Goal: Task Accomplishment & Management: Manage account settings

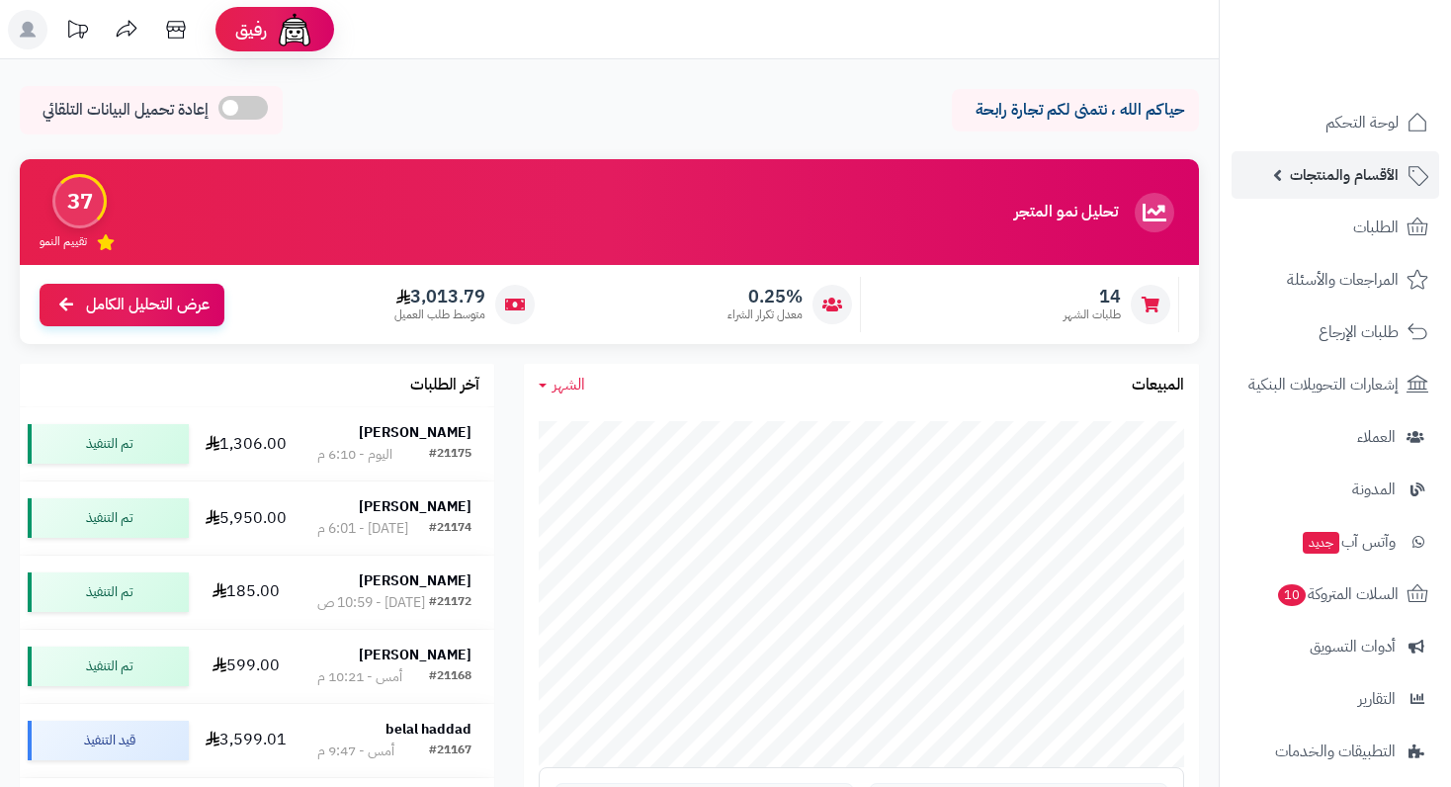
click at [1376, 183] on span "الأقسام والمنتجات" at bounding box center [1344, 175] width 109 height 28
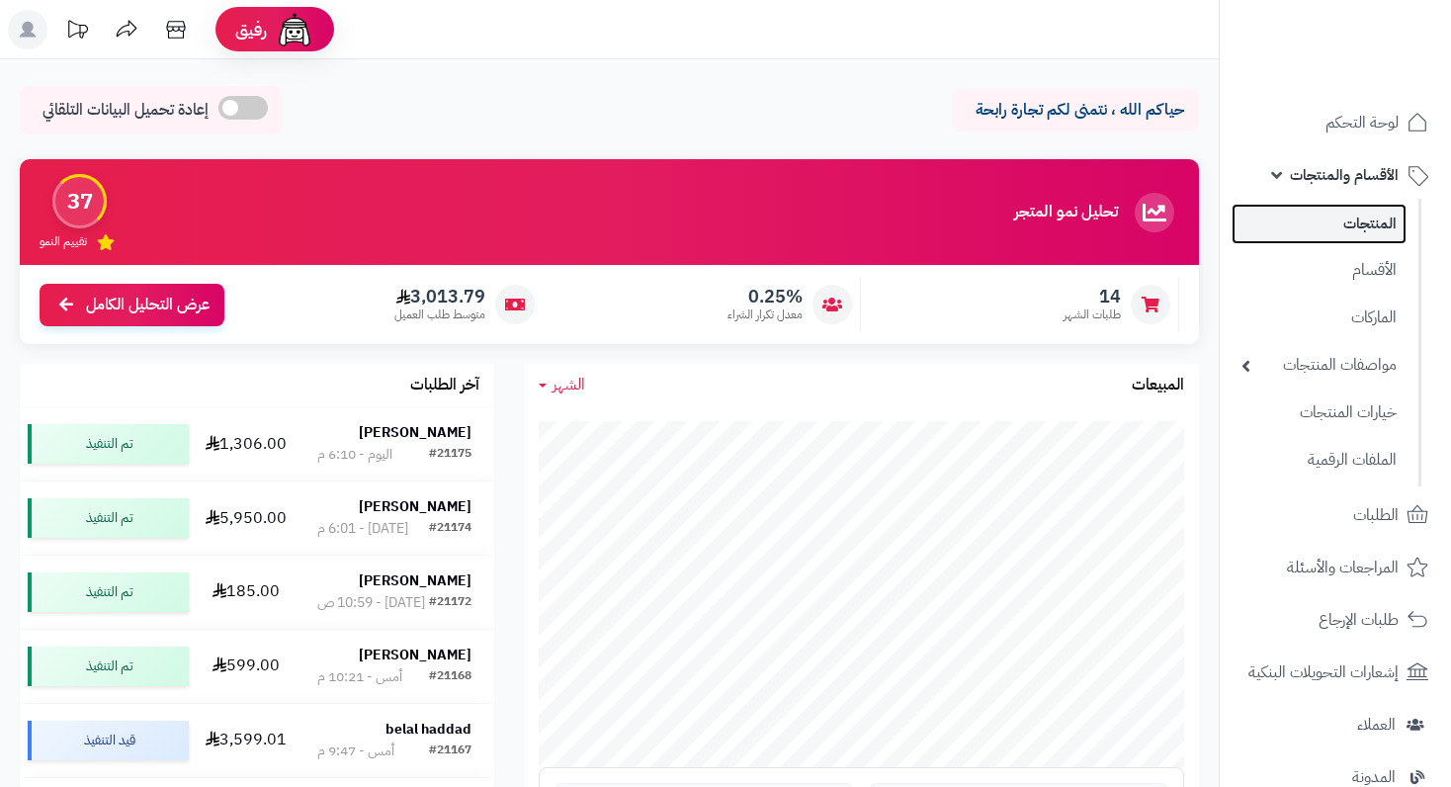
click at [1368, 214] on link "المنتجات" at bounding box center [1319, 224] width 175 height 41
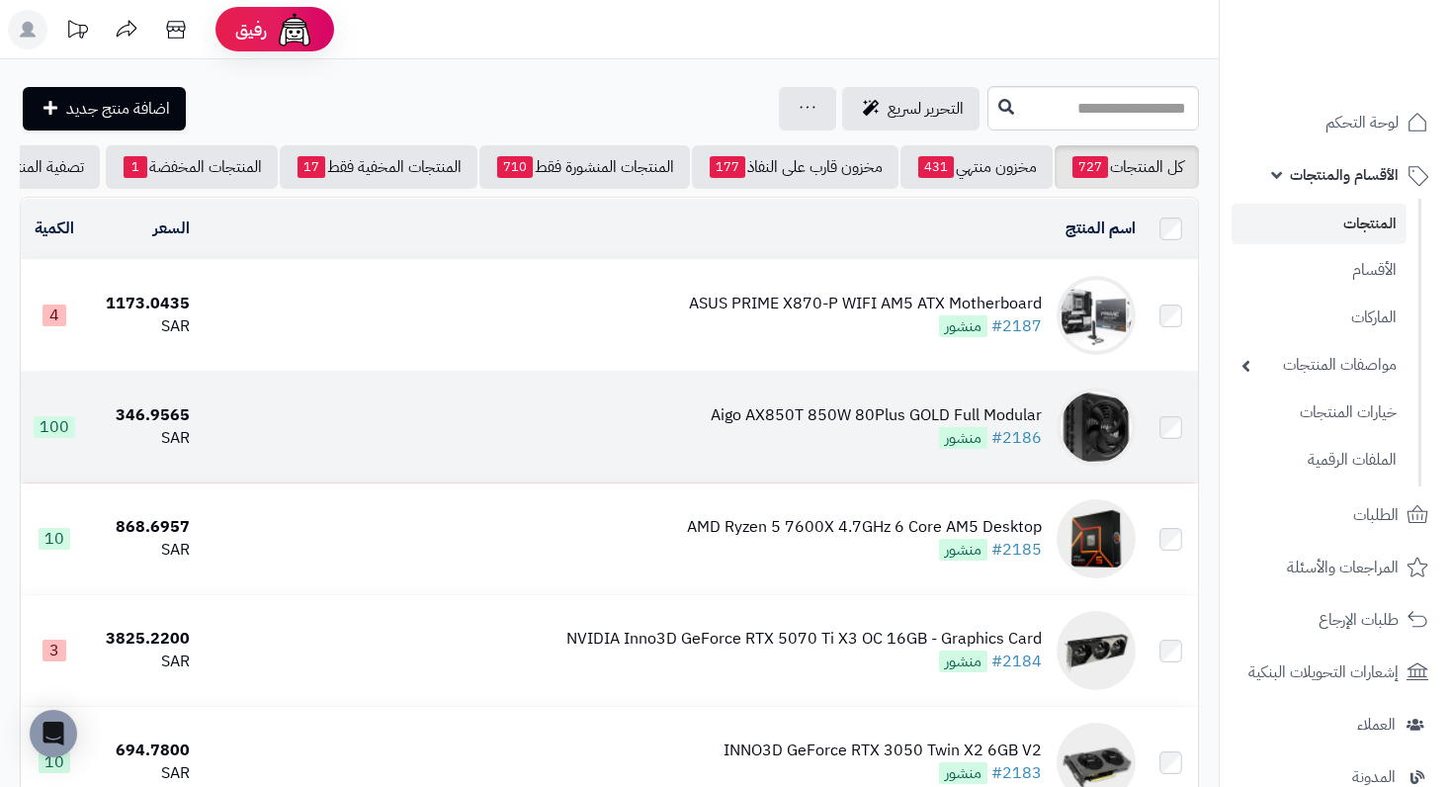
click at [935, 427] on div "Aigo AX850T 850W 80Plus GOLD Full Modular" at bounding box center [876, 415] width 331 height 23
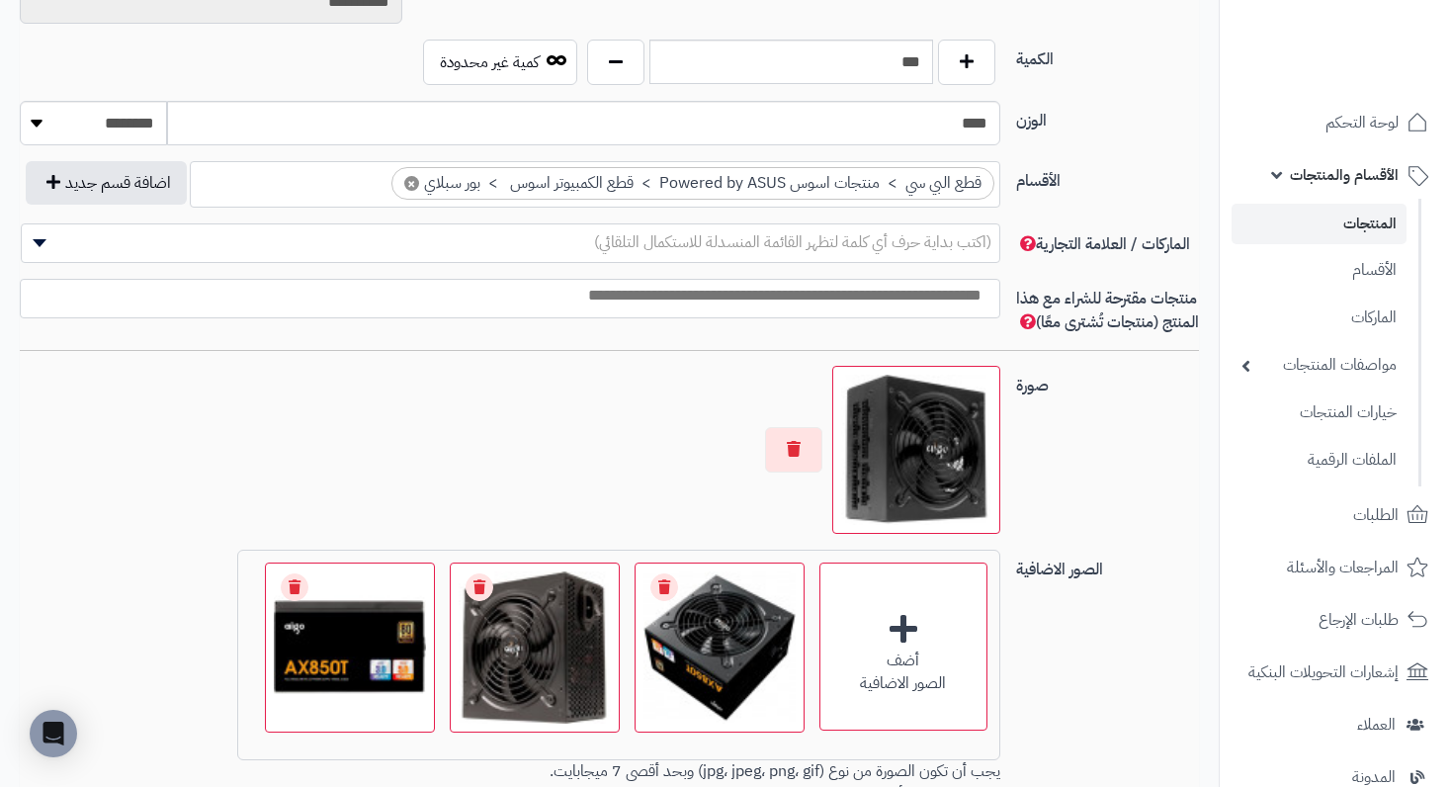
scroll to position [1285, 0]
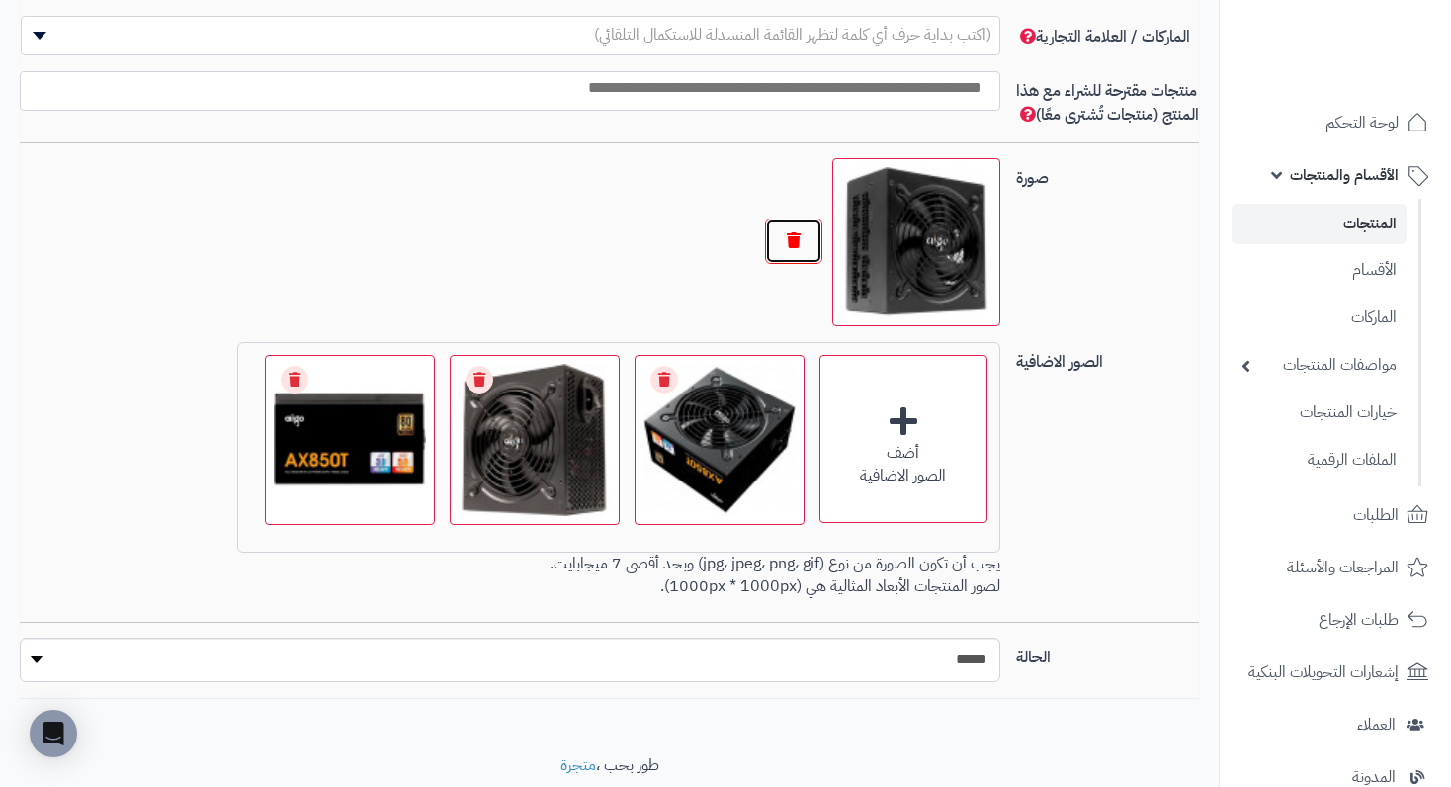
click at [792, 264] on button "button" at bounding box center [793, 240] width 57 height 45
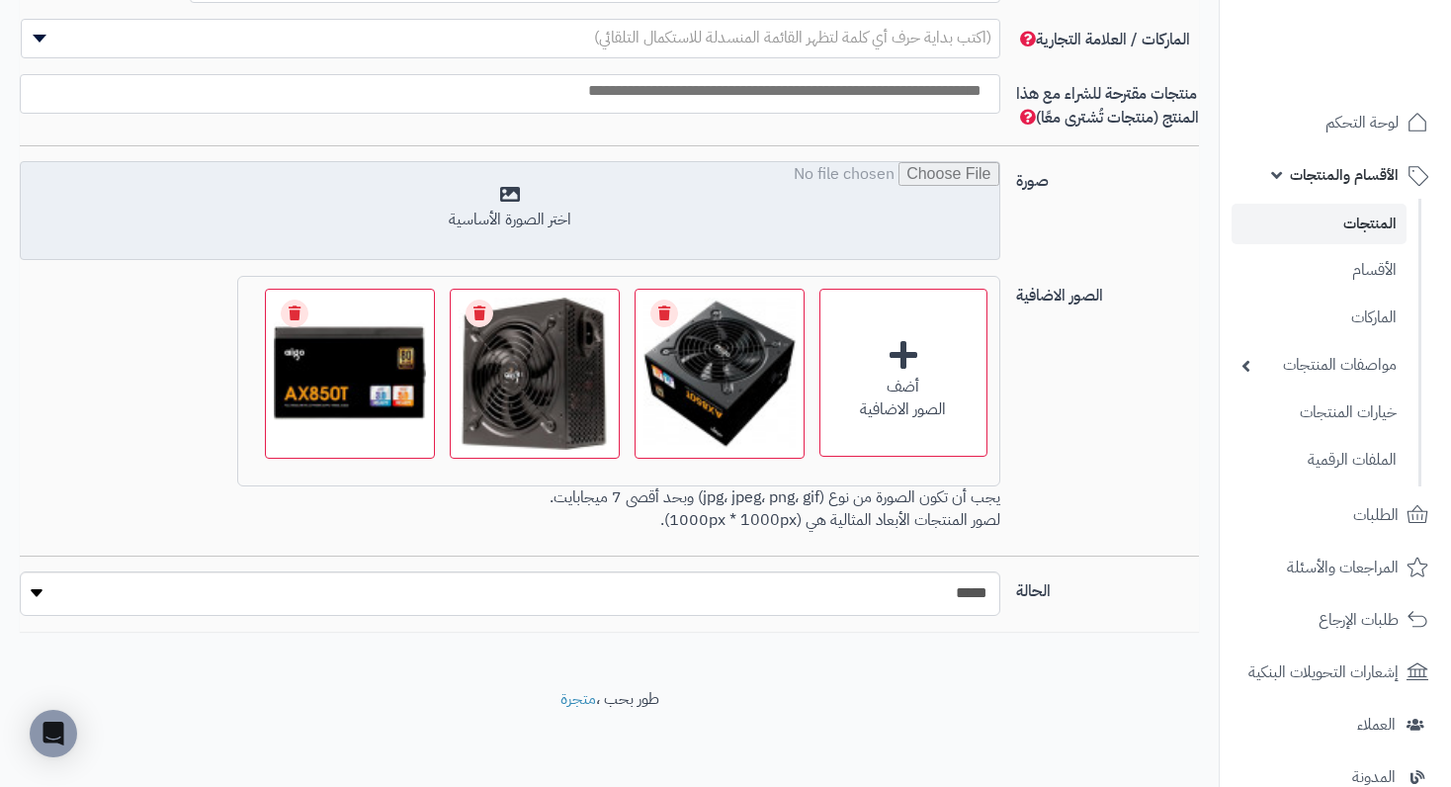
click at [577, 215] on input "file" at bounding box center [510, 211] width 978 height 99
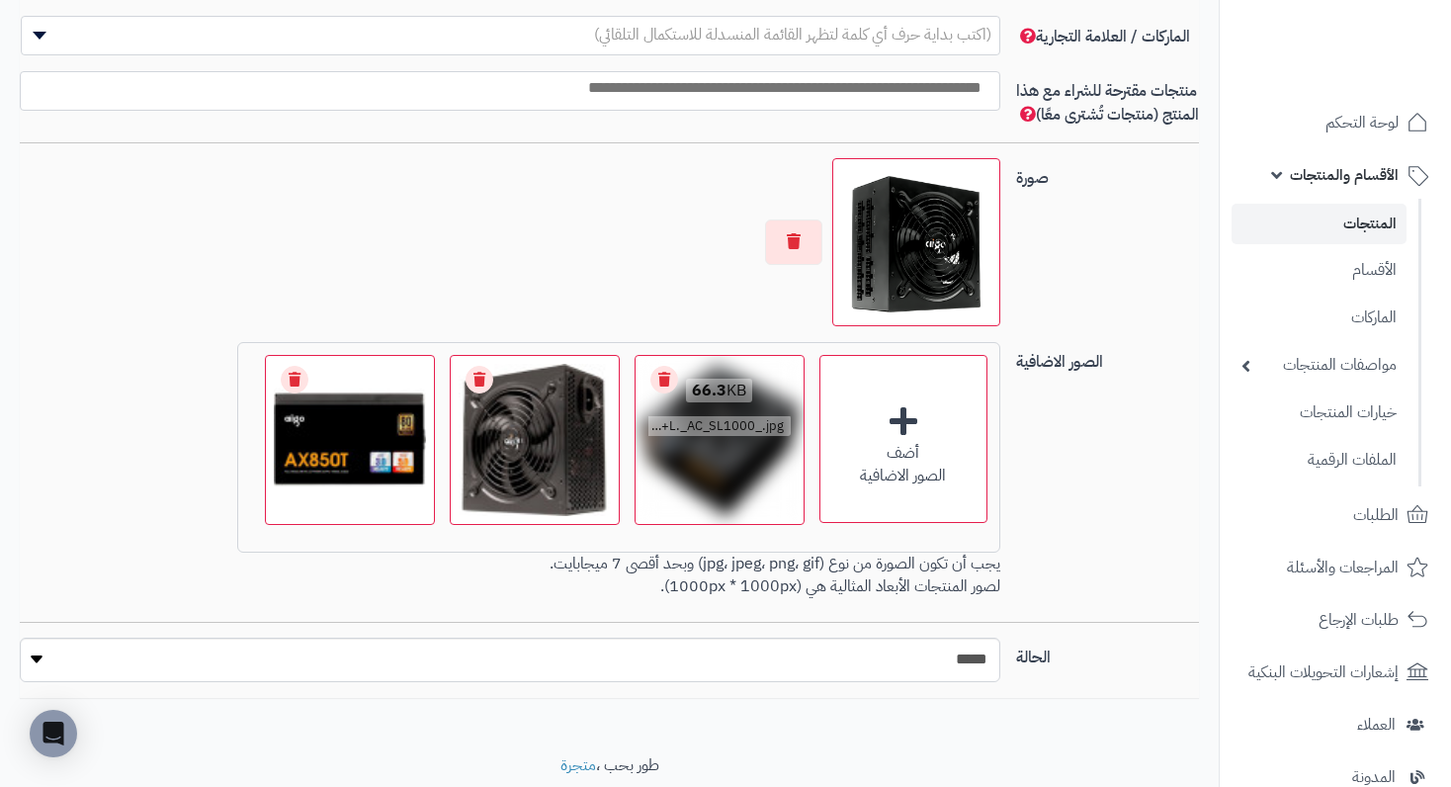
click at [655, 387] on link "Remove file" at bounding box center [664, 380] width 28 height 28
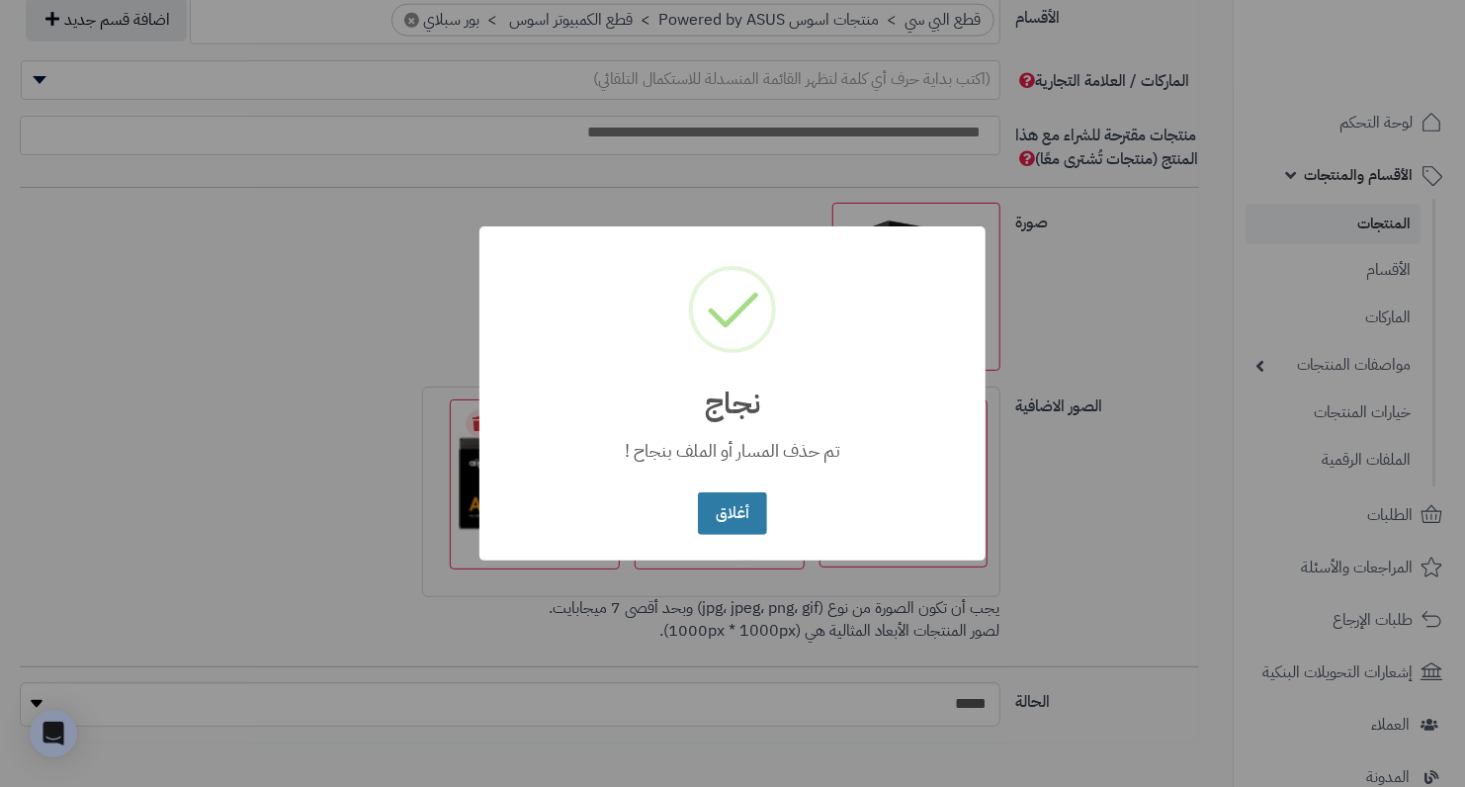
click at [733, 518] on button "أغلاق" at bounding box center [732, 513] width 68 height 43
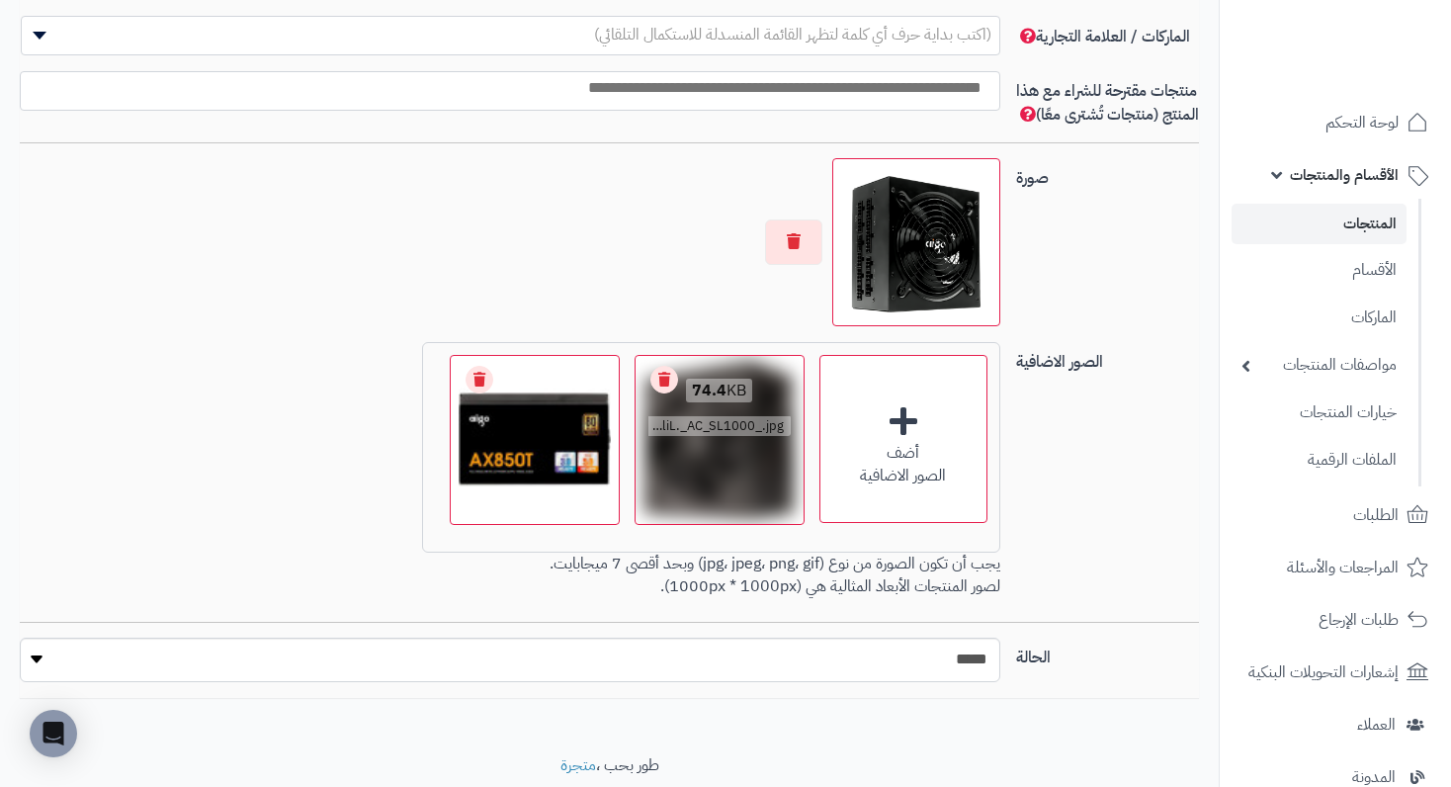
click at [663, 393] on link "Remove file" at bounding box center [664, 380] width 28 height 28
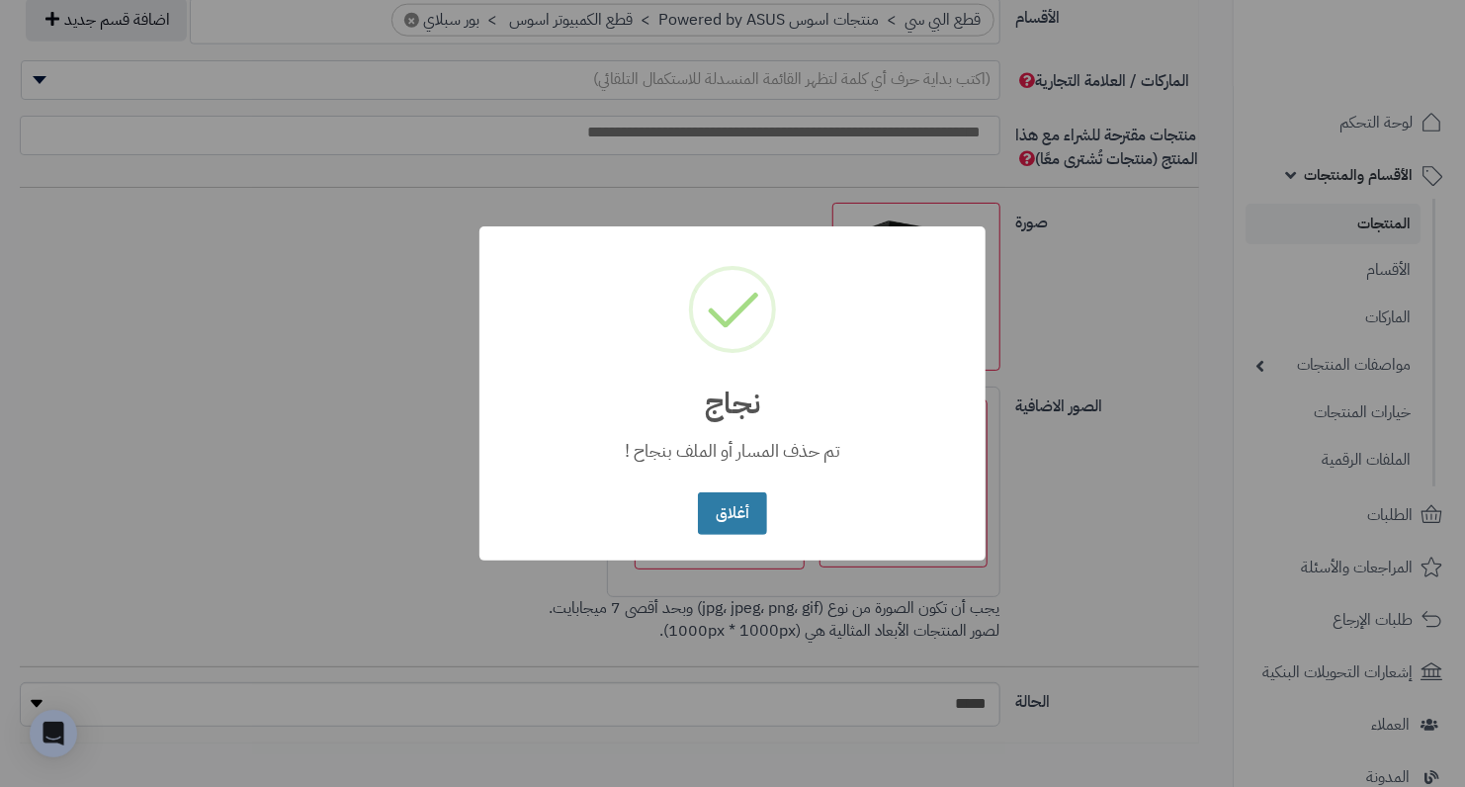
click at [730, 503] on button "أغلاق" at bounding box center [732, 513] width 68 height 43
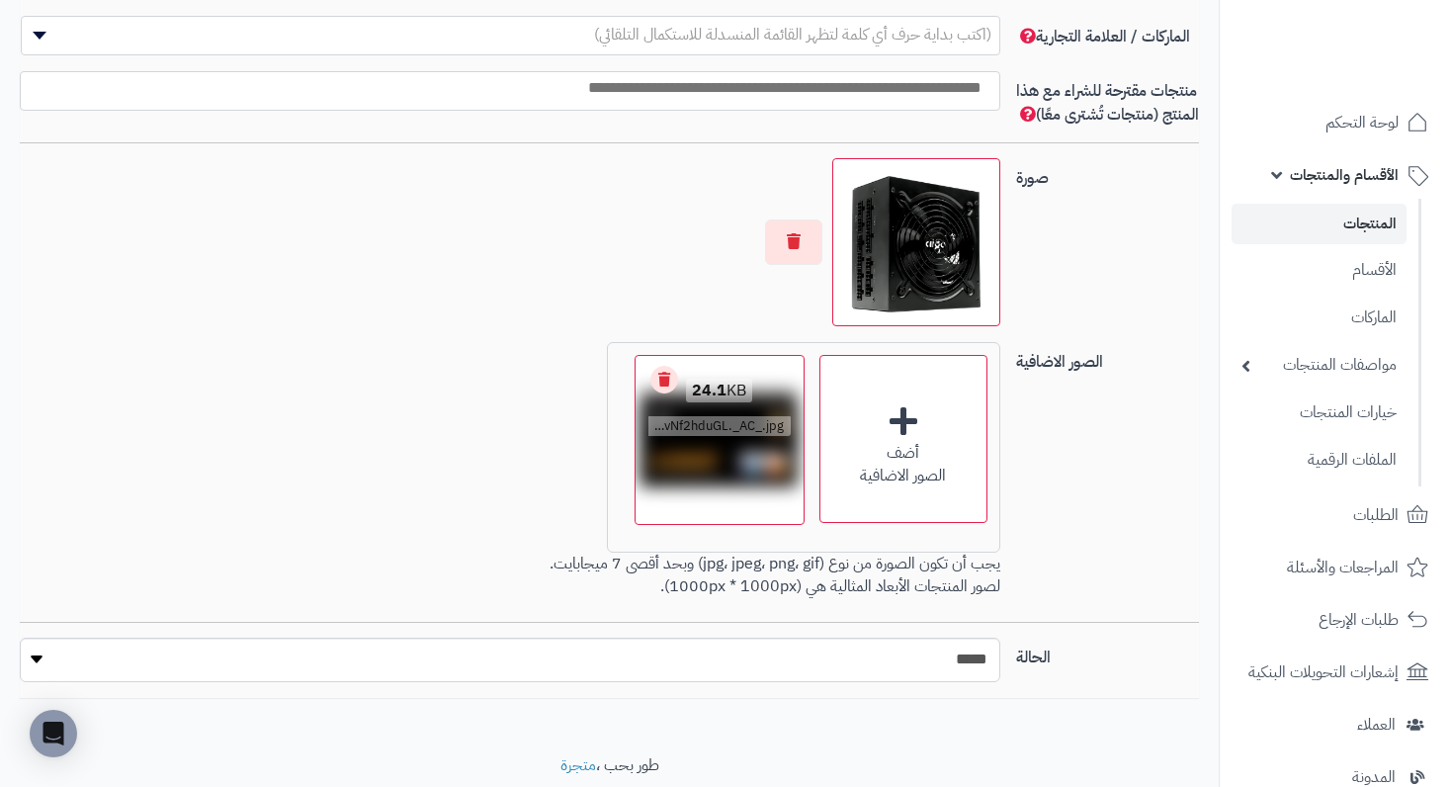
click at [670, 393] on link "Remove file" at bounding box center [664, 380] width 28 height 28
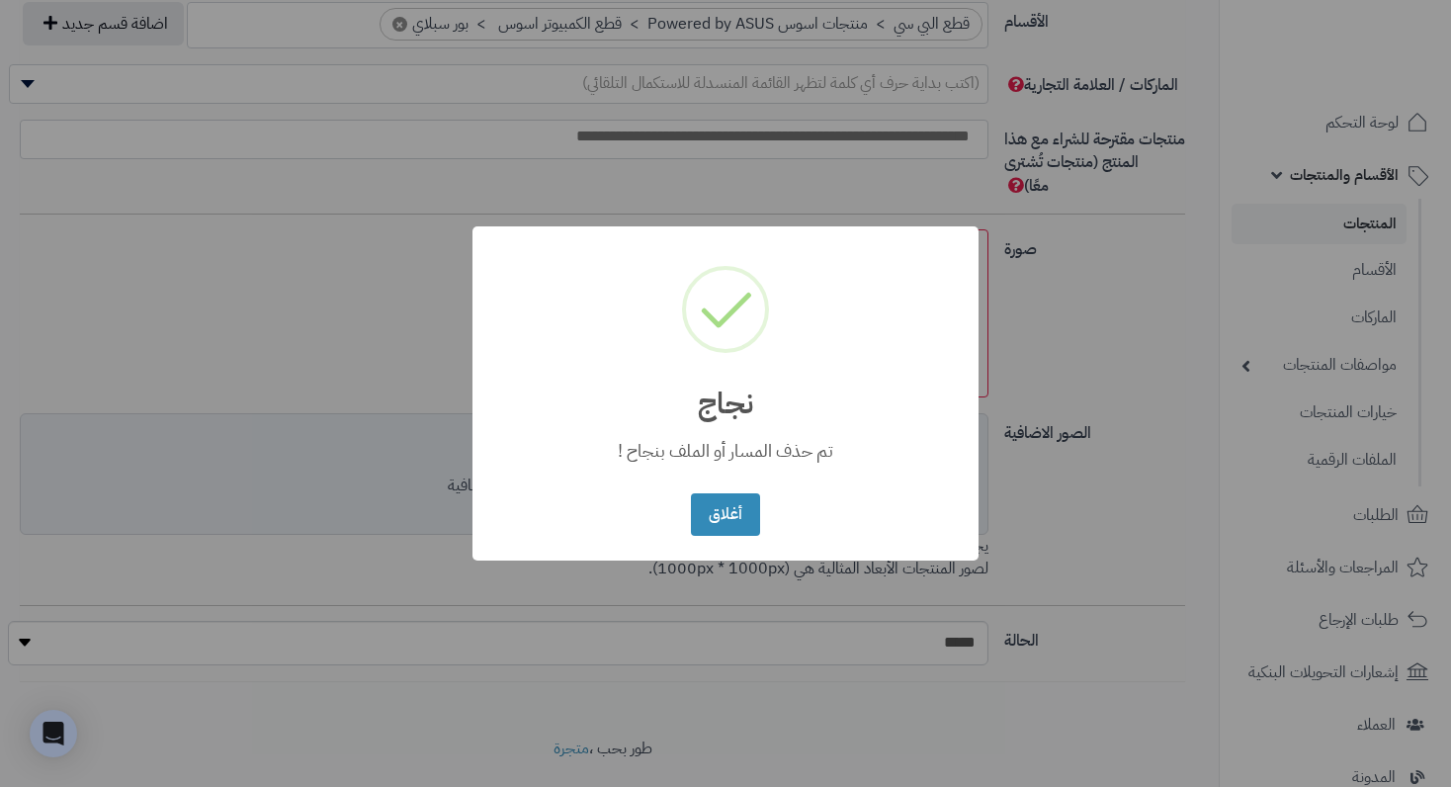
scroll to position [1258, 0]
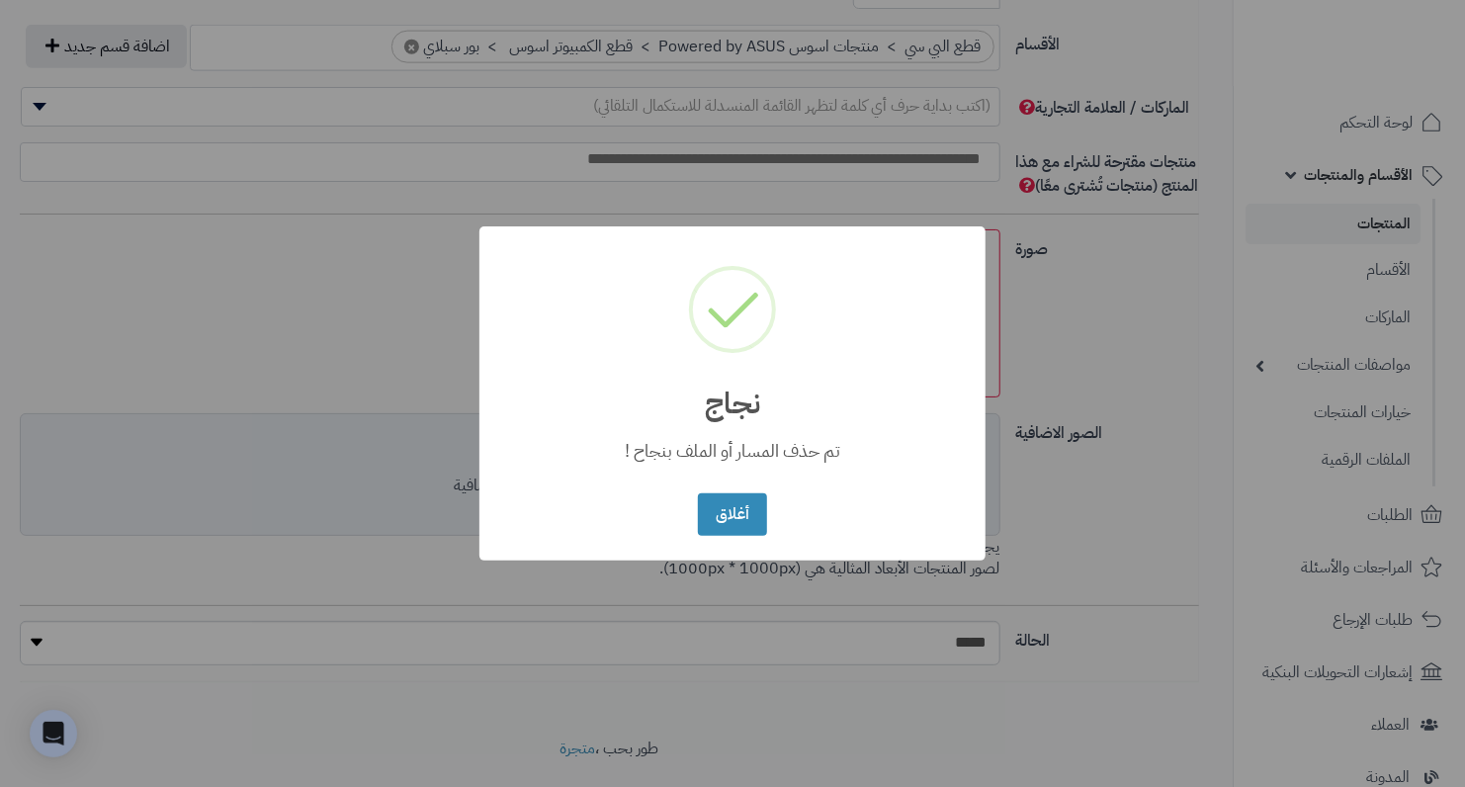
drag, startPoint x: 767, startPoint y: 513, endPoint x: 655, endPoint y: 505, distance: 112.0
click at [765, 513] on div "أغلاق No Cancel" at bounding box center [732, 514] width 78 height 52
click at [747, 516] on button "أغلاق" at bounding box center [732, 513] width 68 height 43
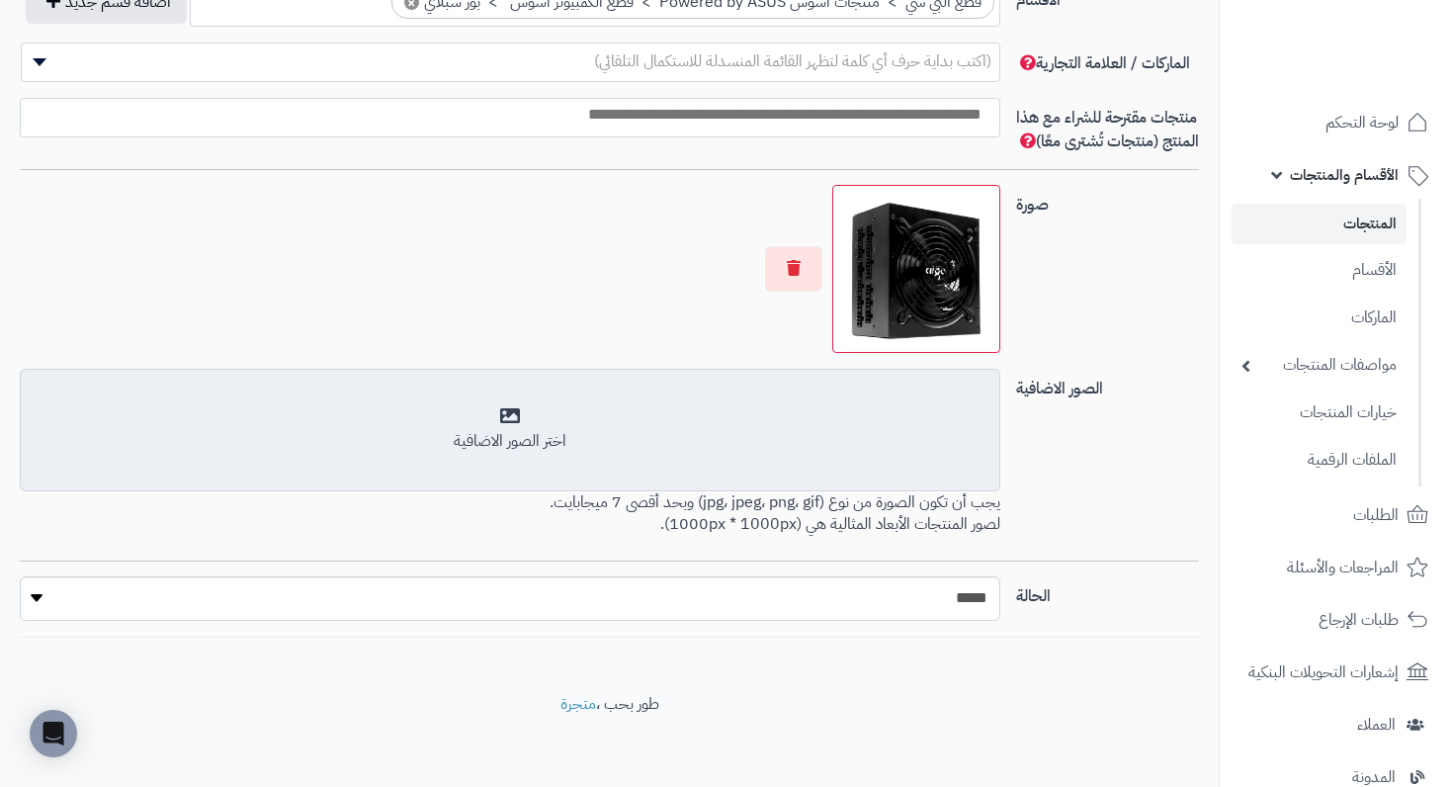
click at [500, 453] on div "اختر الصور الاضافية" at bounding box center [510, 441] width 954 height 23
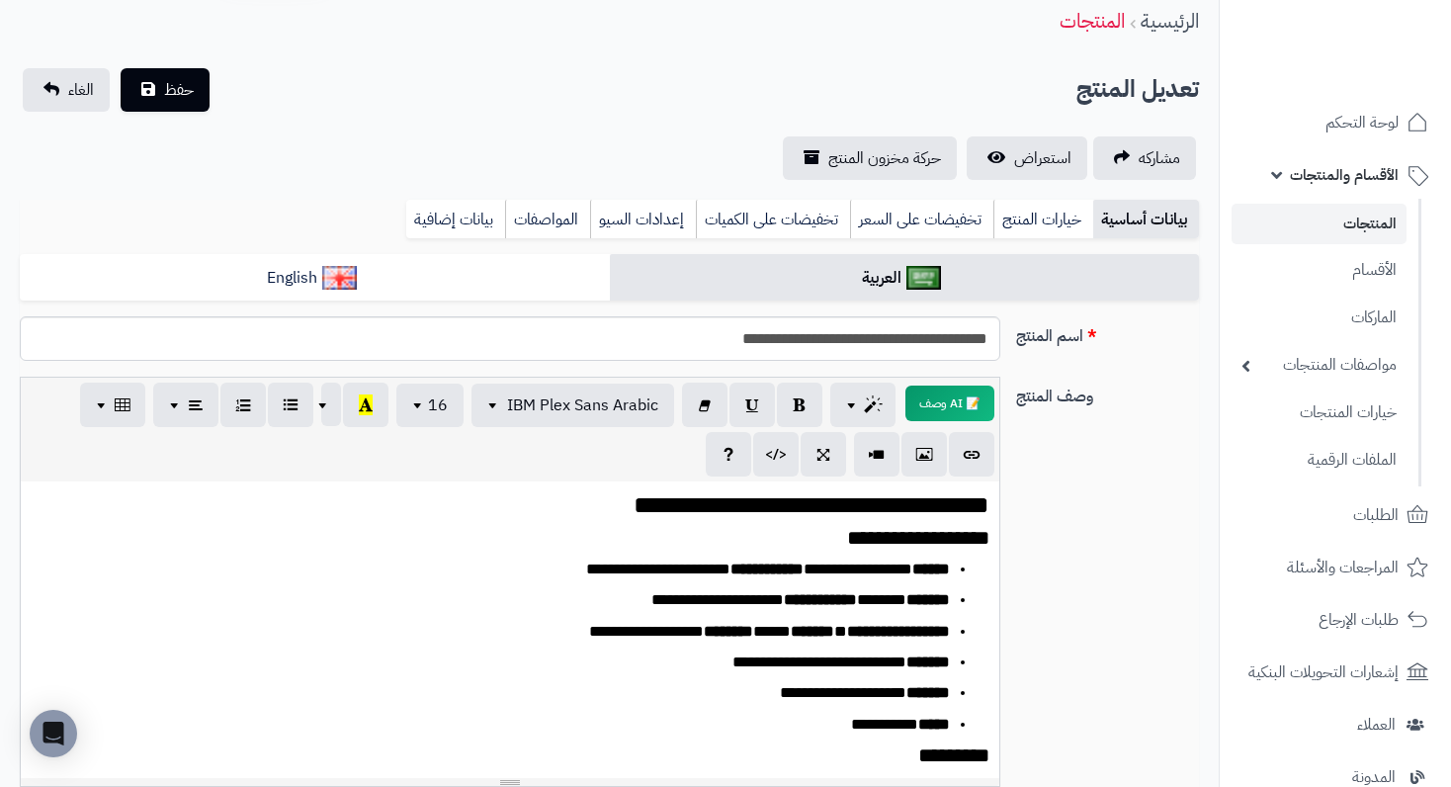
scroll to position [0, 0]
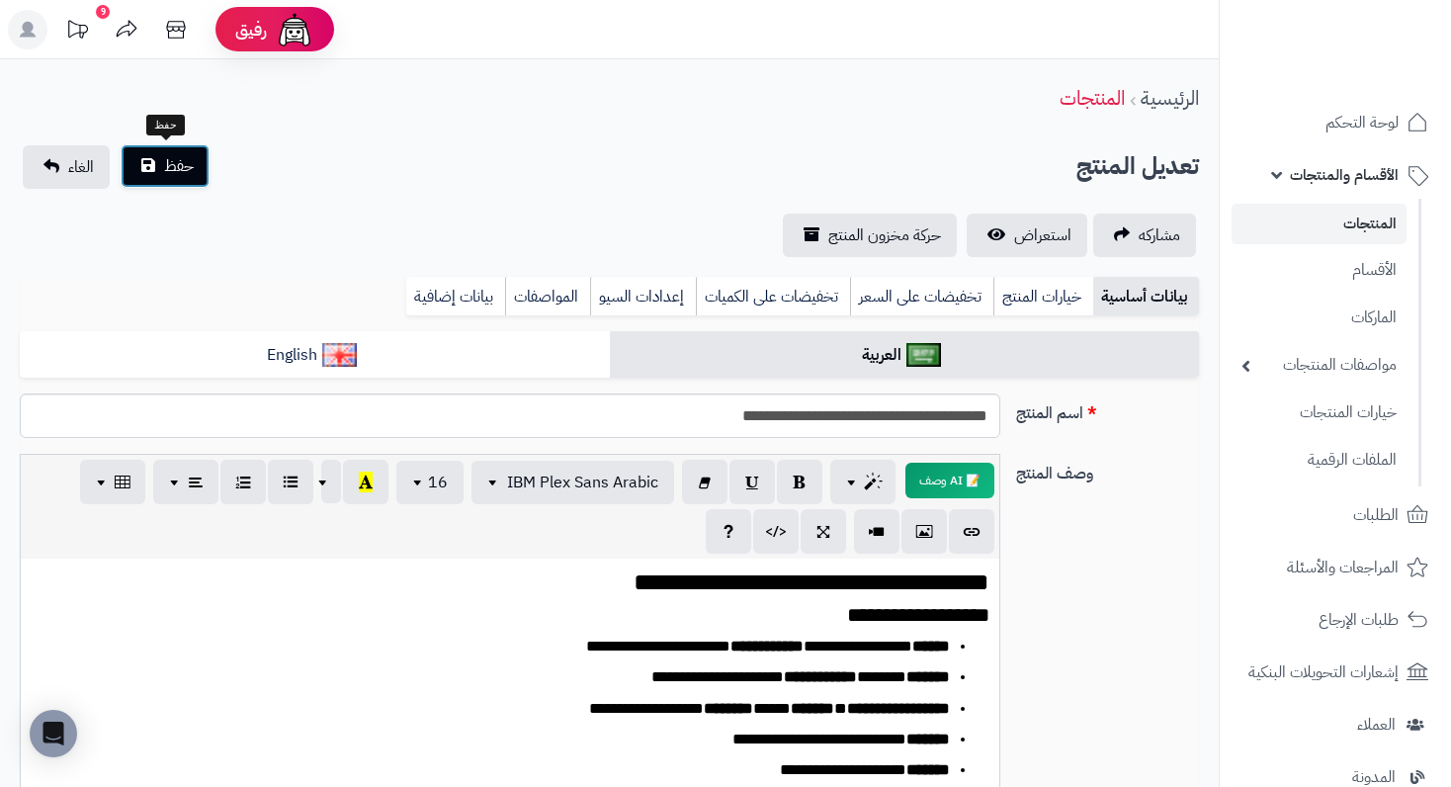
click at [150, 177] on button "حفظ" at bounding box center [165, 165] width 89 height 43
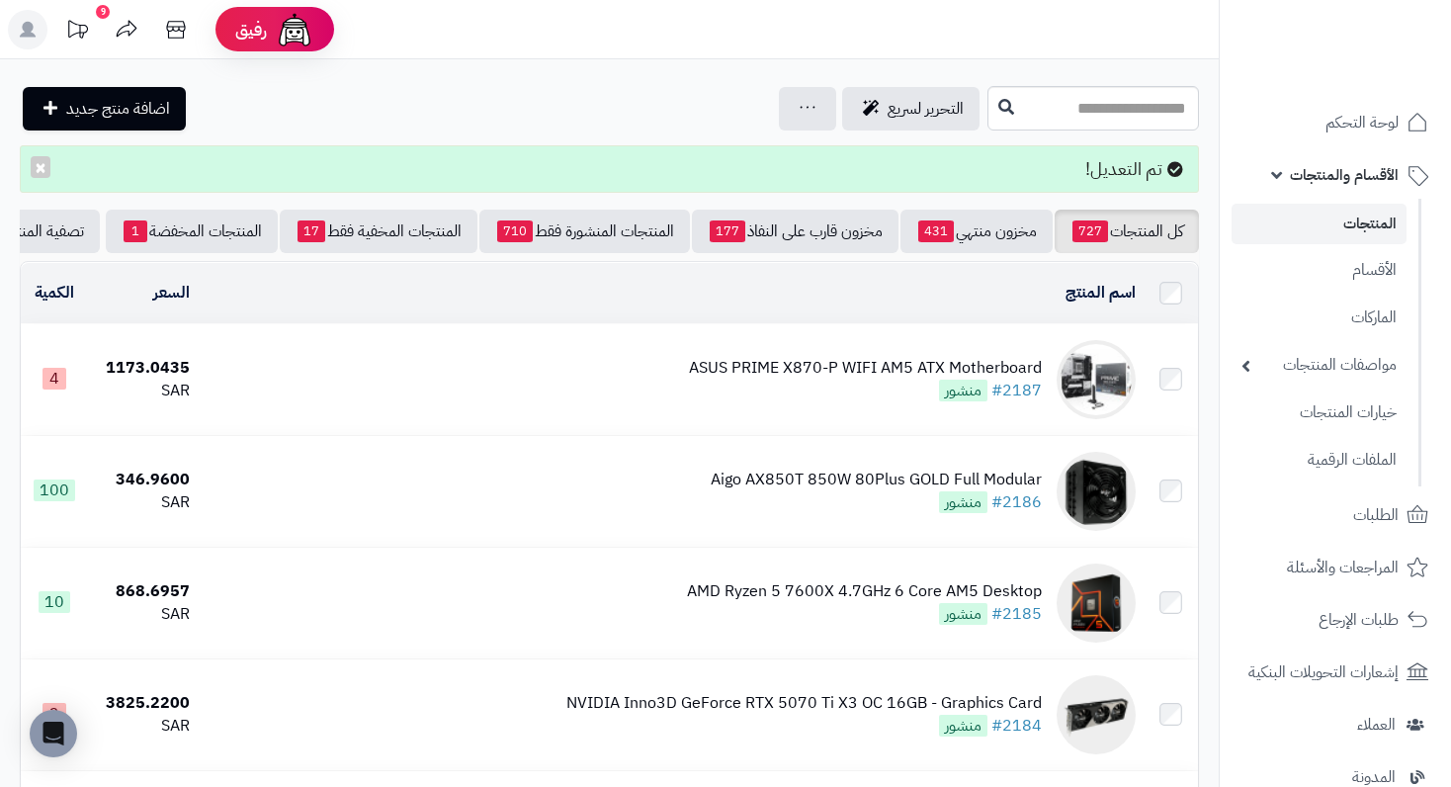
click at [1016, 380] on div "ASUS PRIME X870-P WIFI AM5 ATX Motherboard" at bounding box center [865, 368] width 353 height 23
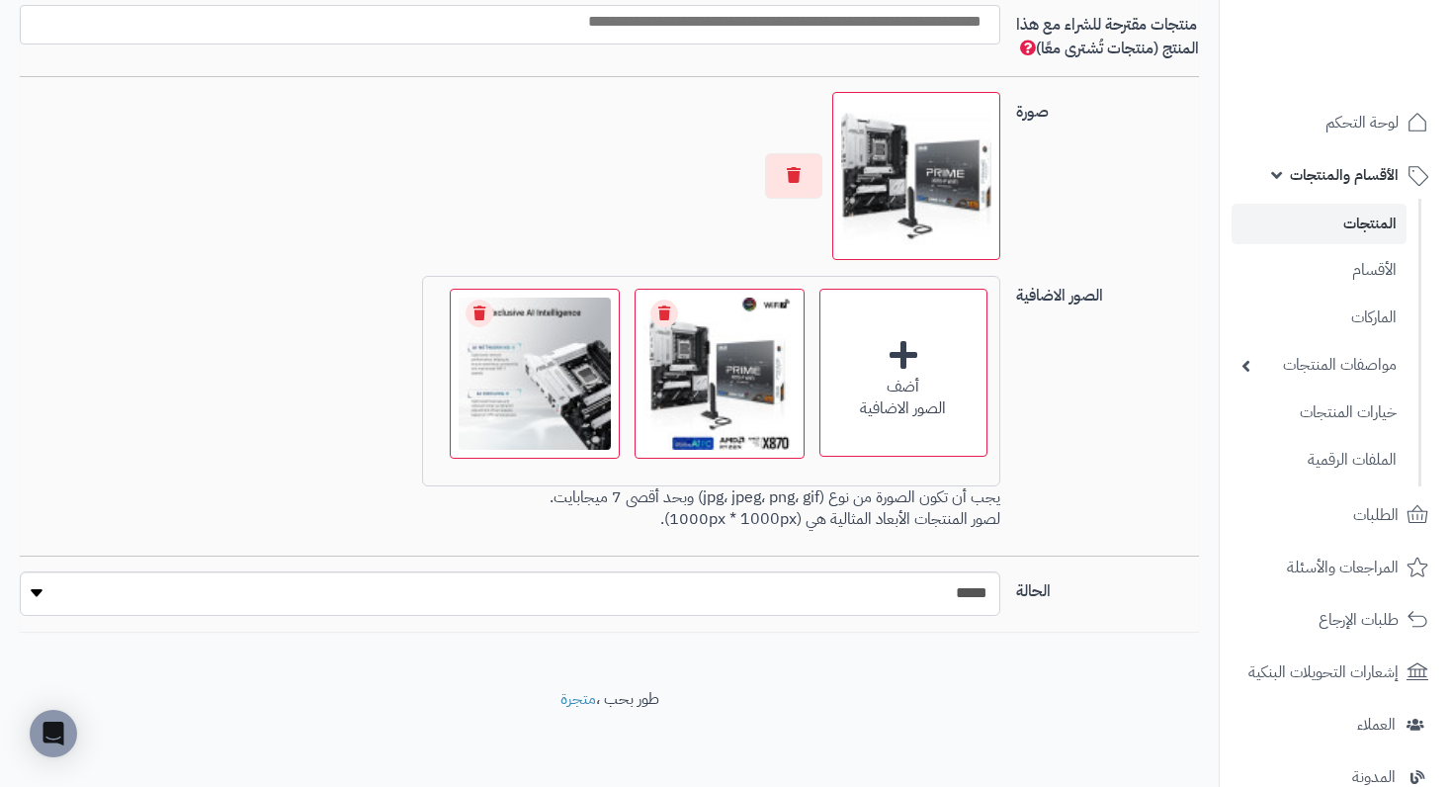
scroll to position [1406, 0]
click at [809, 181] on button "button" at bounding box center [793, 174] width 57 height 45
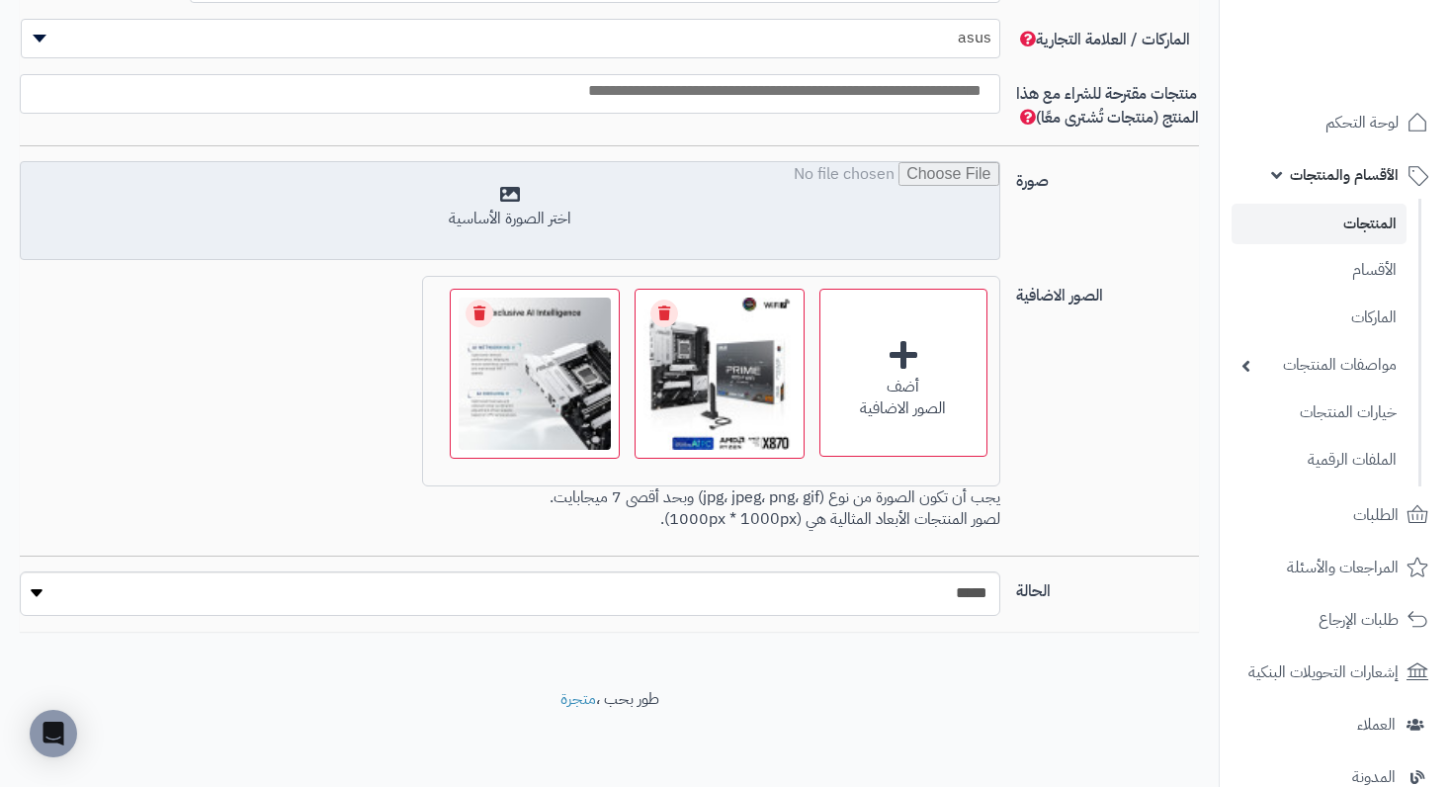
click at [501, 210] on input "file" at bounding box center [510, 211] width 978 height 99
type input "**********"
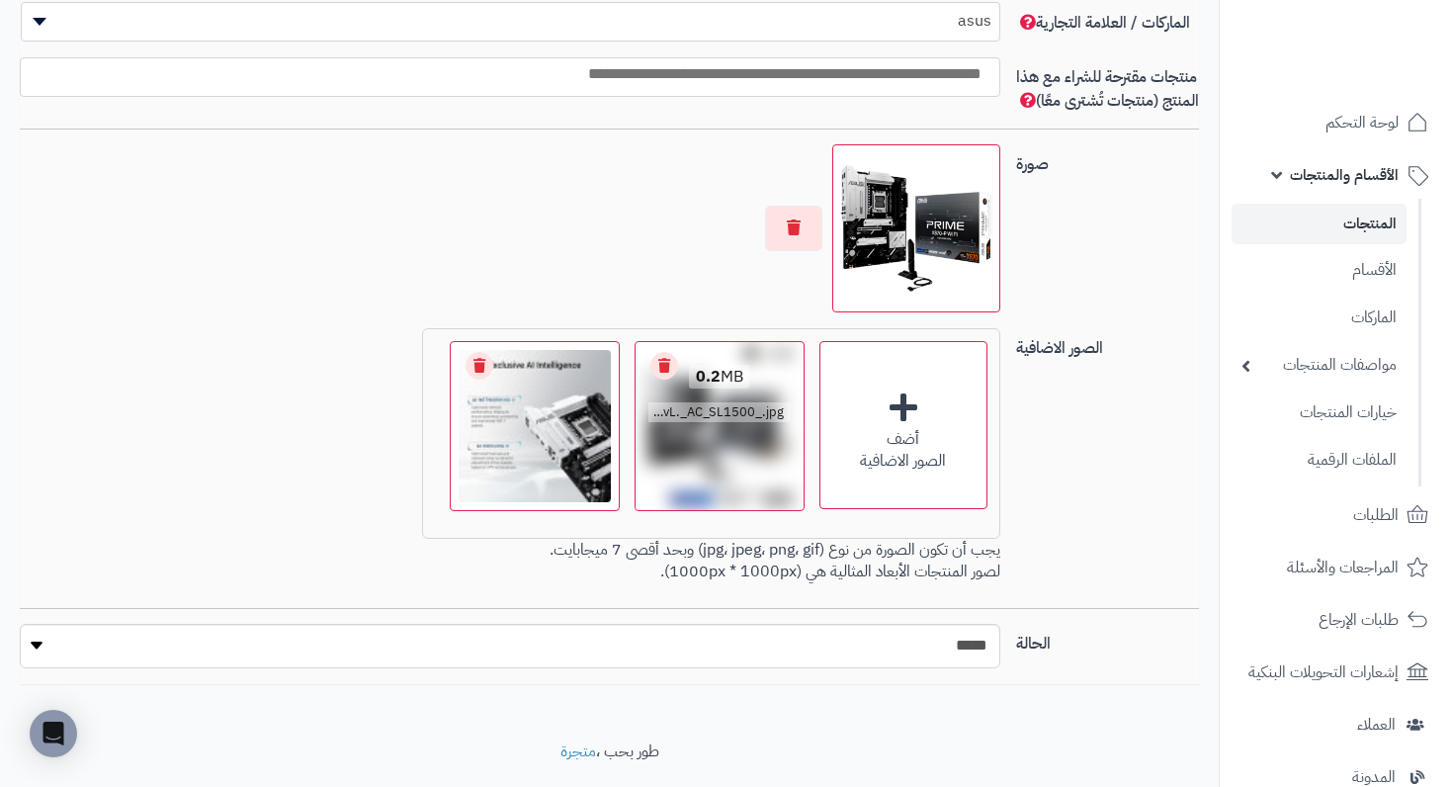
click at [662, 380] on link "Remove file" at bounding box center [664, 366] width 28 height 28
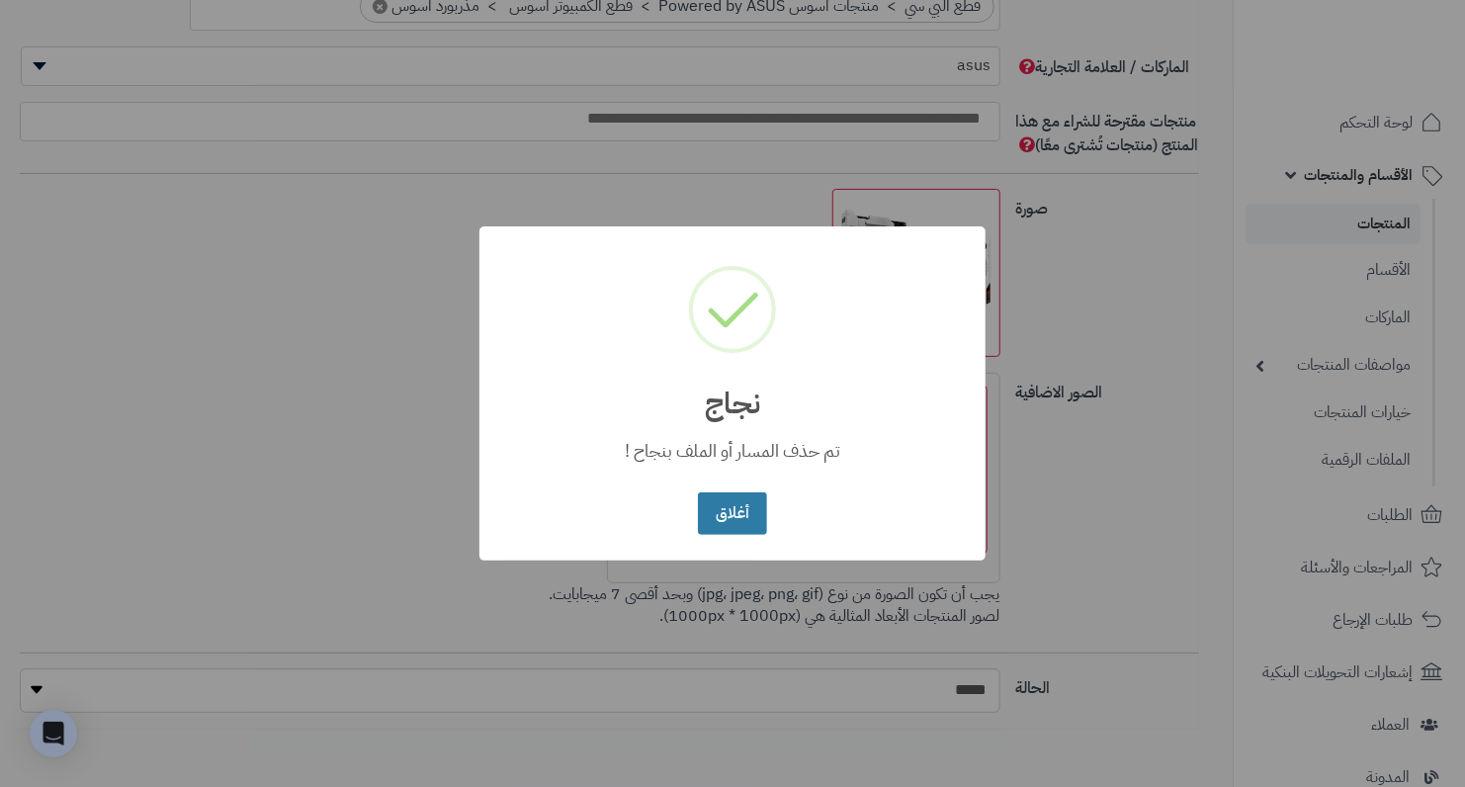
click at [745, 494] on button "أغلاق" at bounding box center [732, 513] width 68 height 43
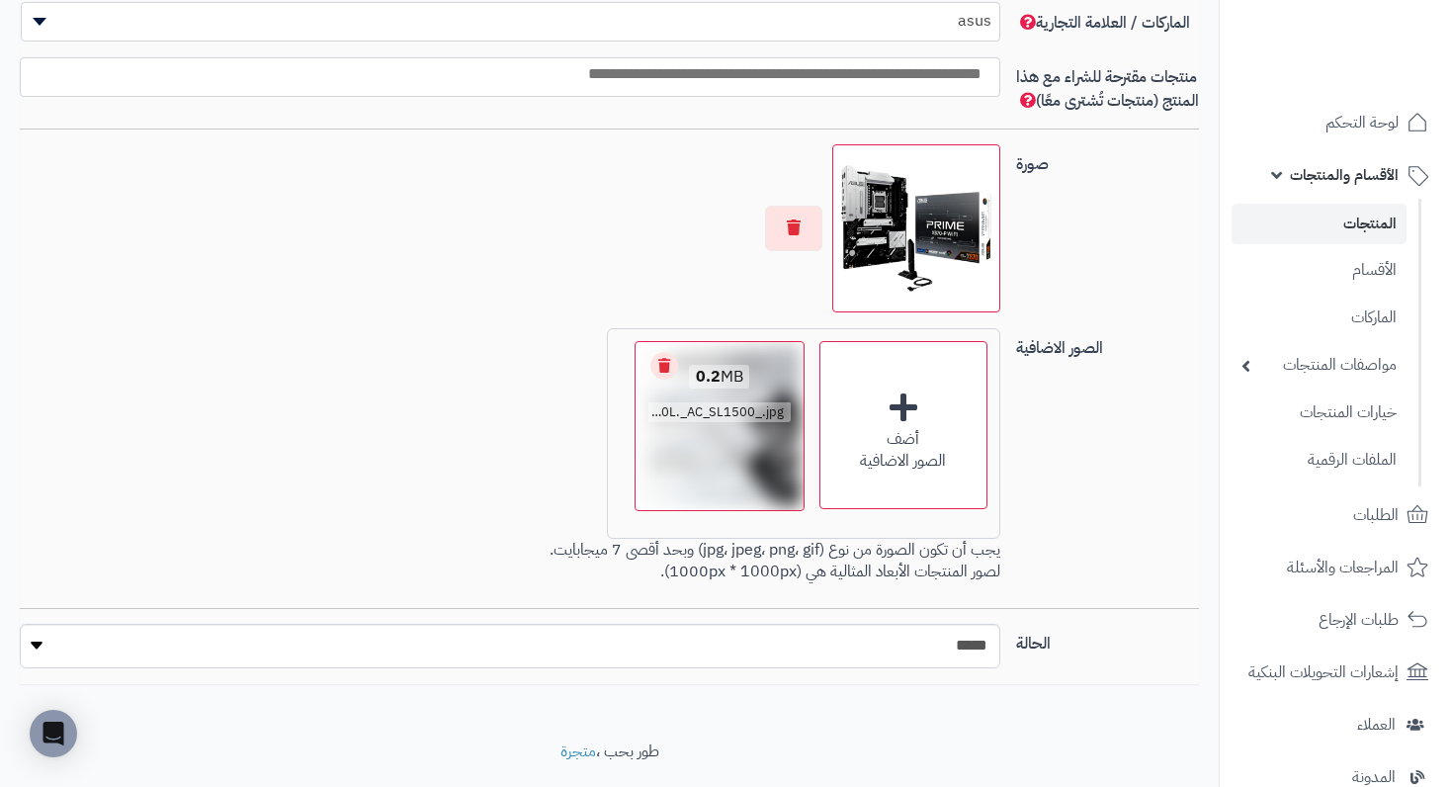
click at [667, 380] on link "Remove file" at bounding box center [664, 366] width 28 height 28
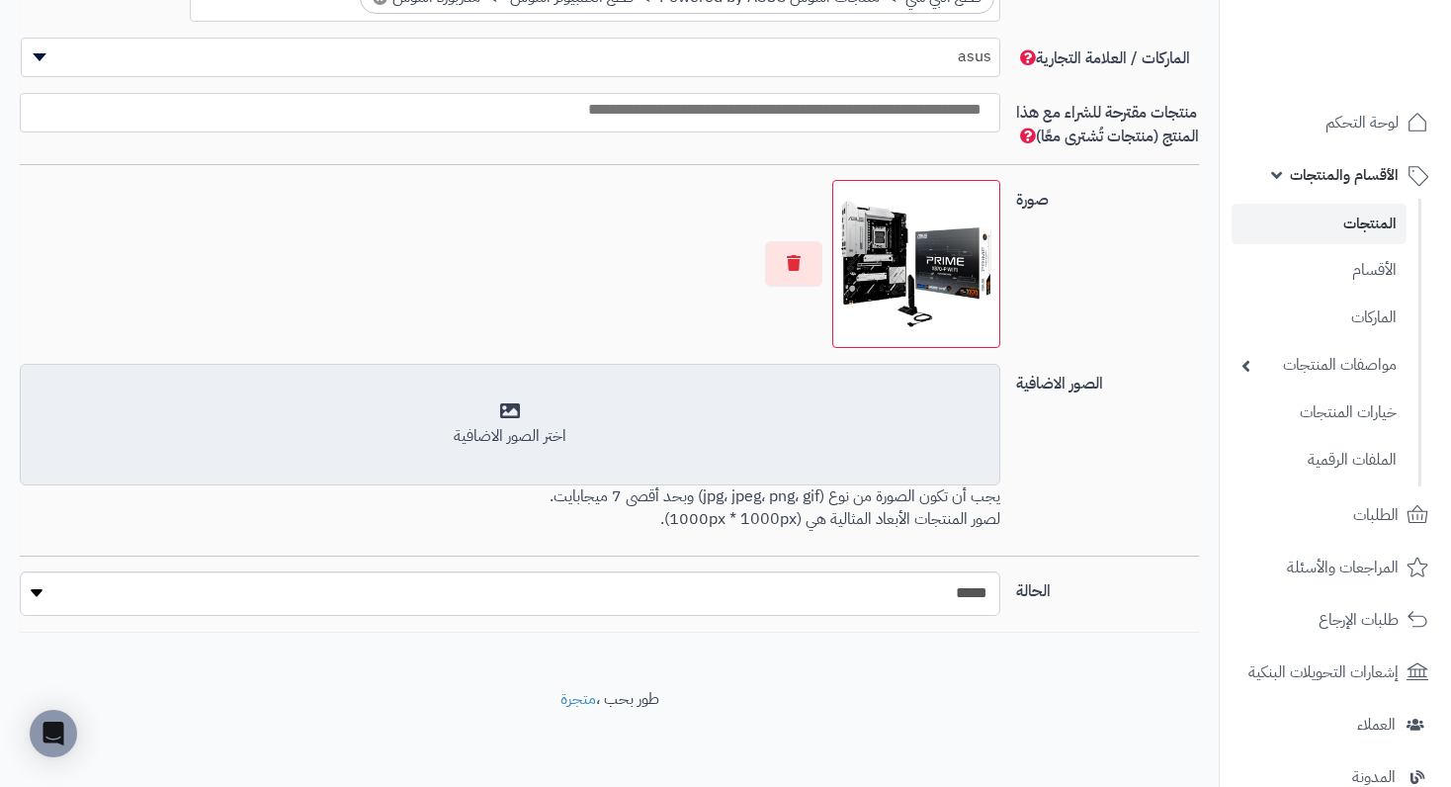
scroll to position [1296, 0]
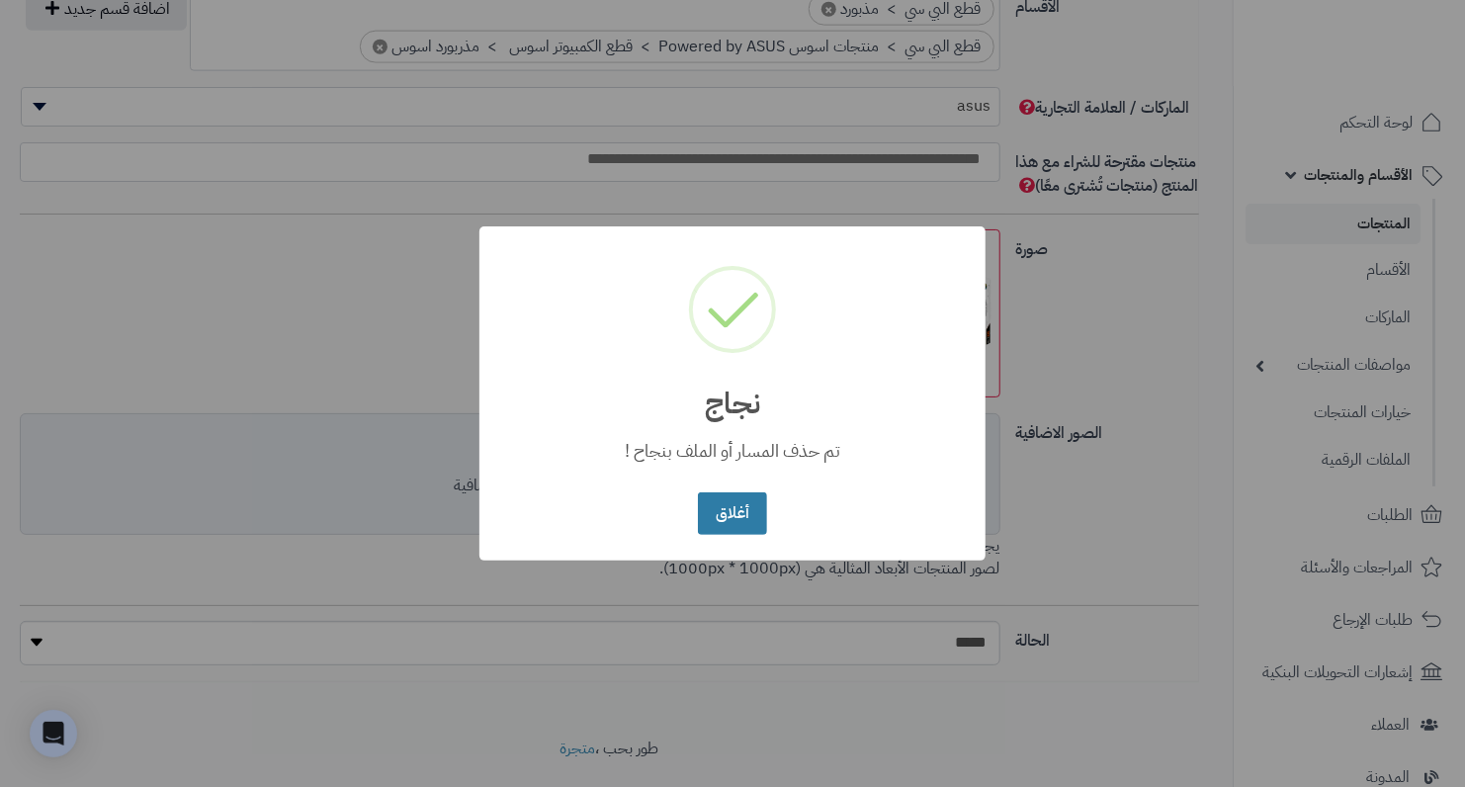
drag, startPoint x: 754, startPoint y: 517, endPoint x: 746, endPoint y: 488, distance: 29.7
click at [754, 515] on button "أغلاق" at bounding box center [732, 513] width 68 height 43
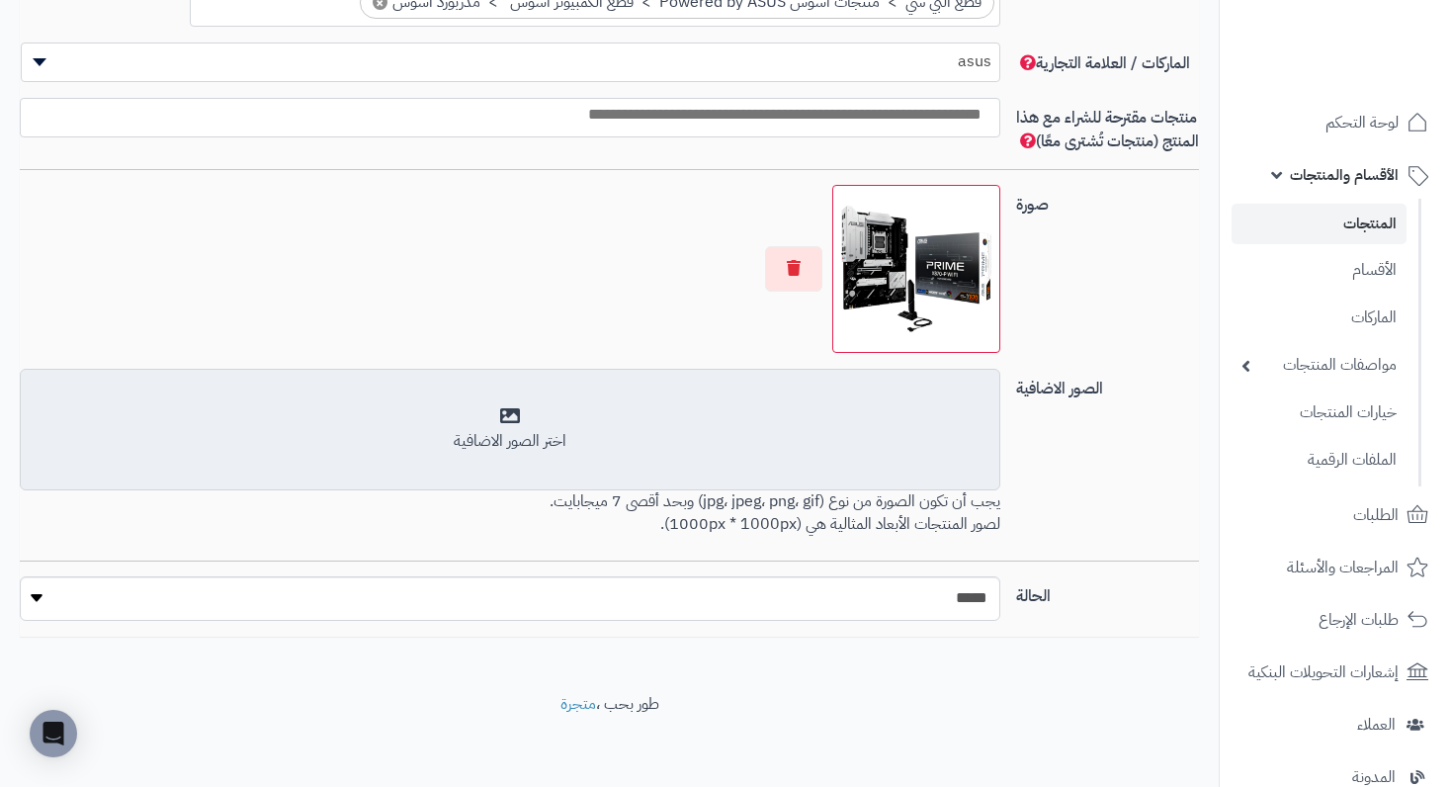
click at [596, 453] on div "اختر الصور الاضافية" at bounding box center [510, 441] width 954 height 23
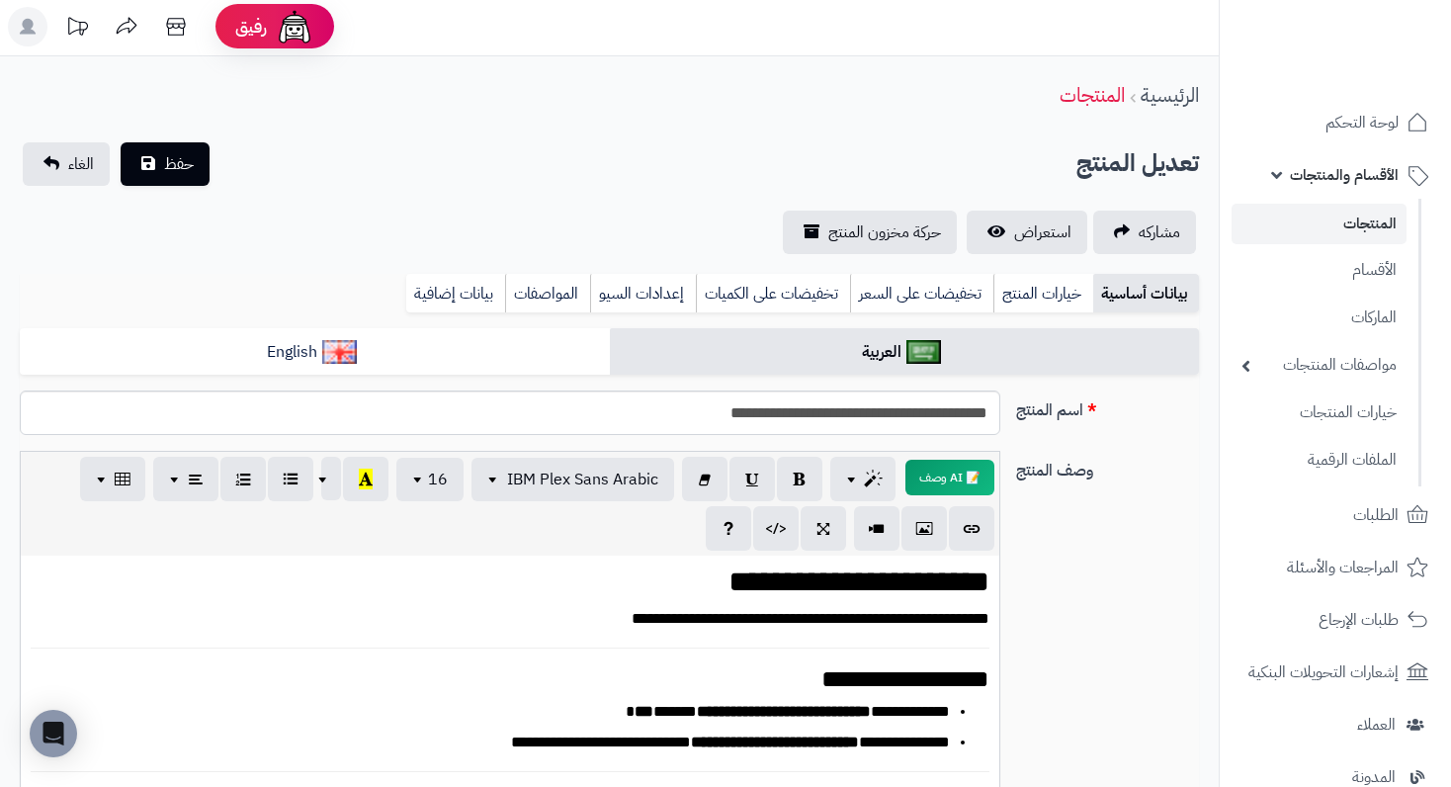
scroll to position [0, 0]
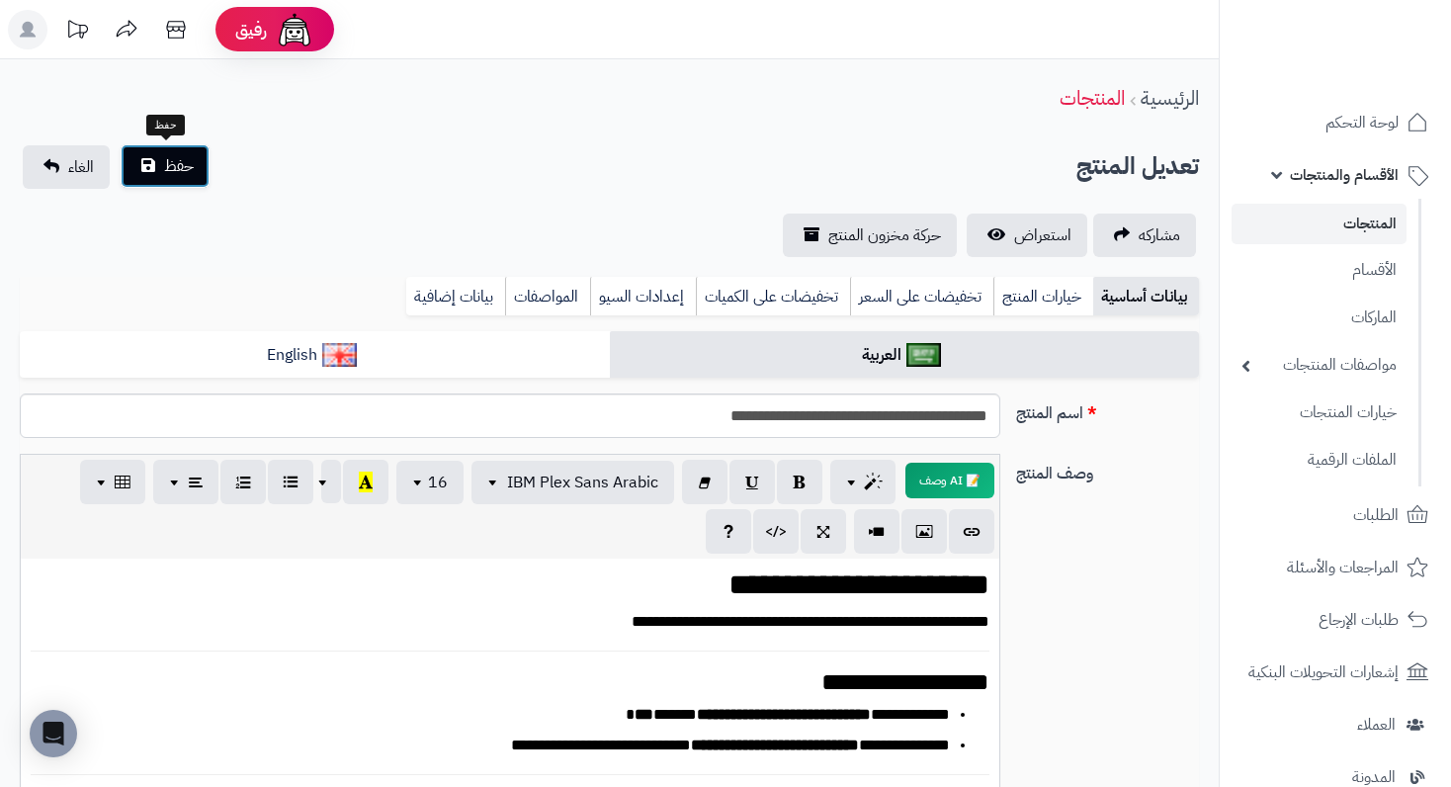
click at [190, 162] on span "حفظ" at bounding box center [179, 166] width 30 height 24
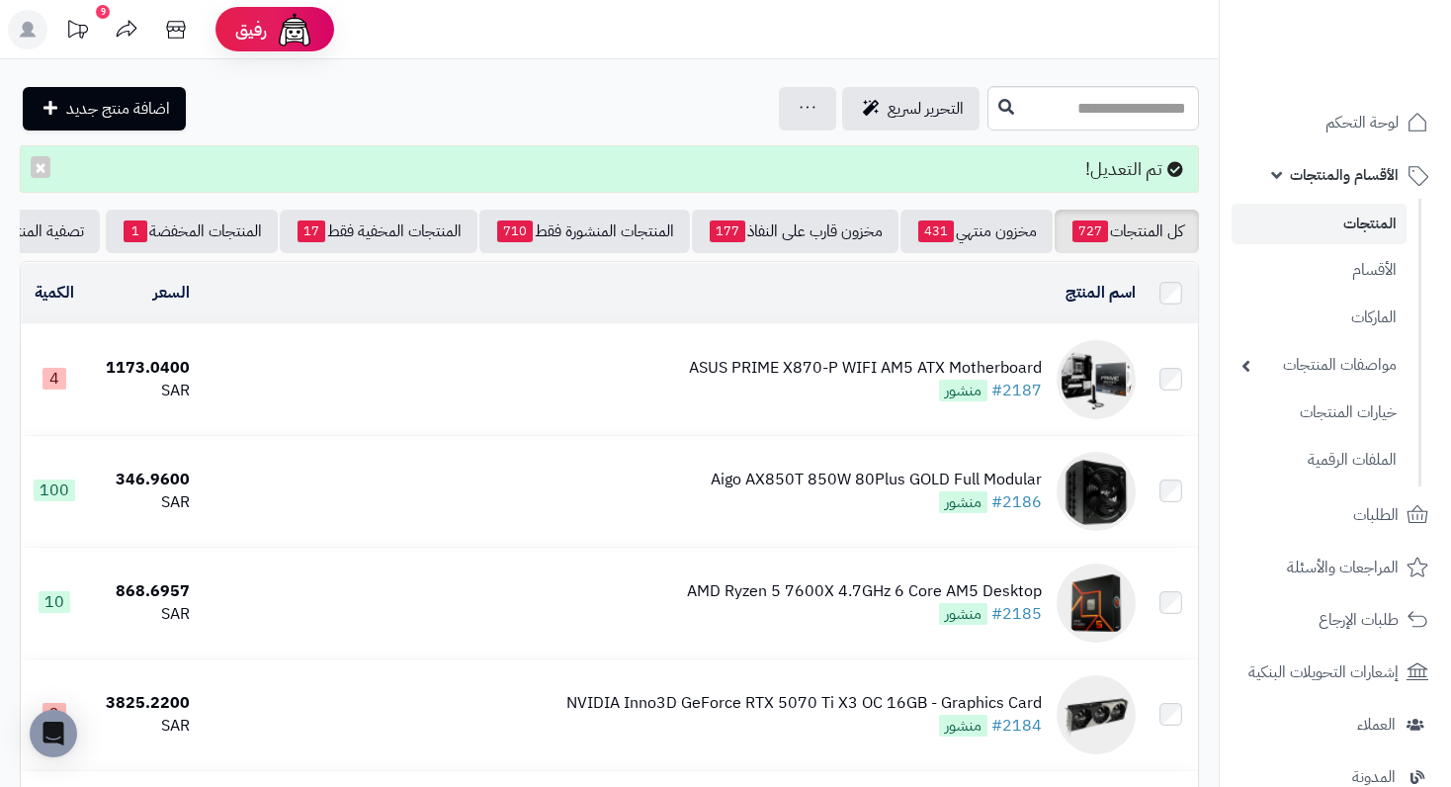
click at [915, 392] on div "ASUS PRIME X870-P WIFI AM5 ATX Motherboard #2187 منشور" at bounding box center [865, 379] width 353 height 45
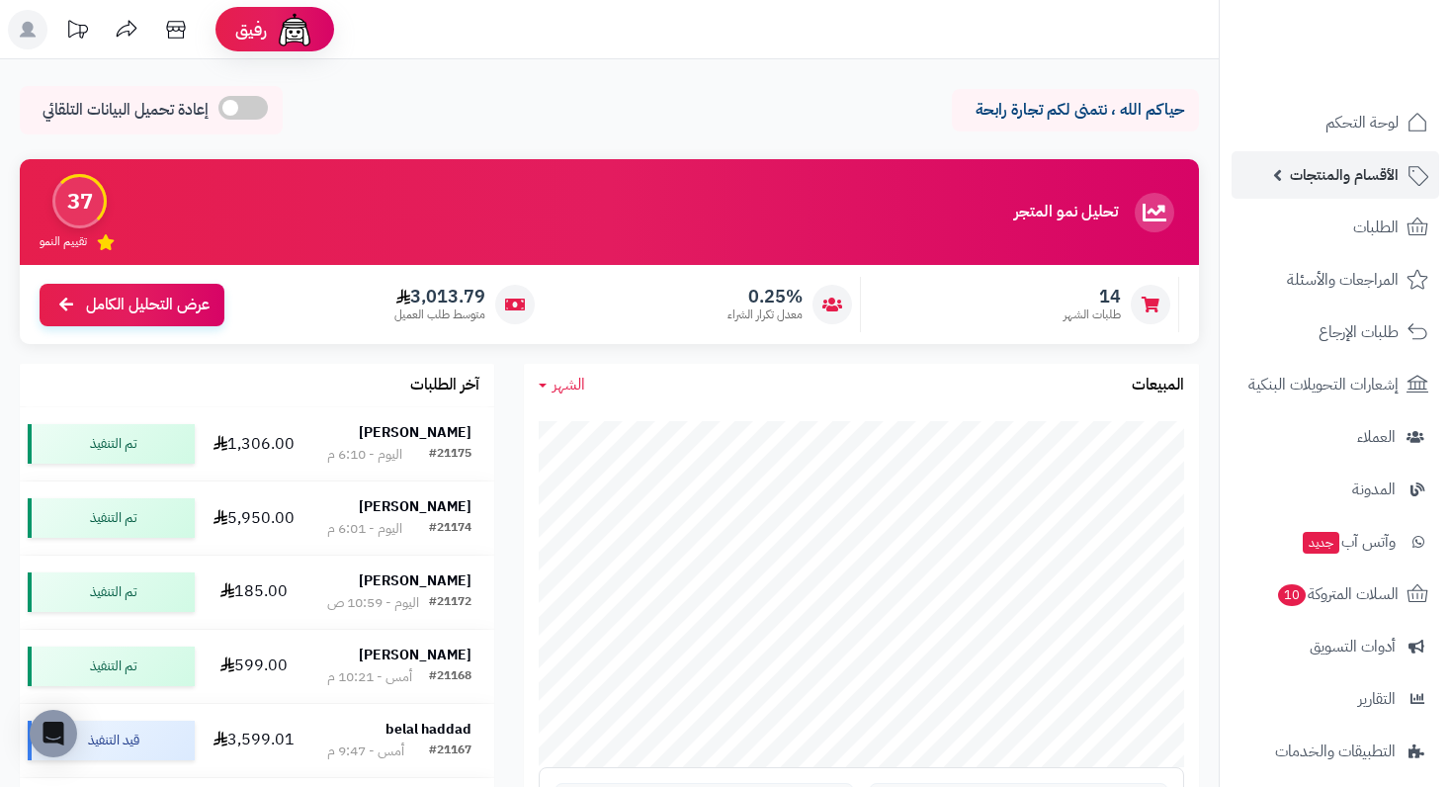
click at [1378, 183] on span "الأقسام والمنتجات" at bounding box center [1344, 175] width 109 height 28
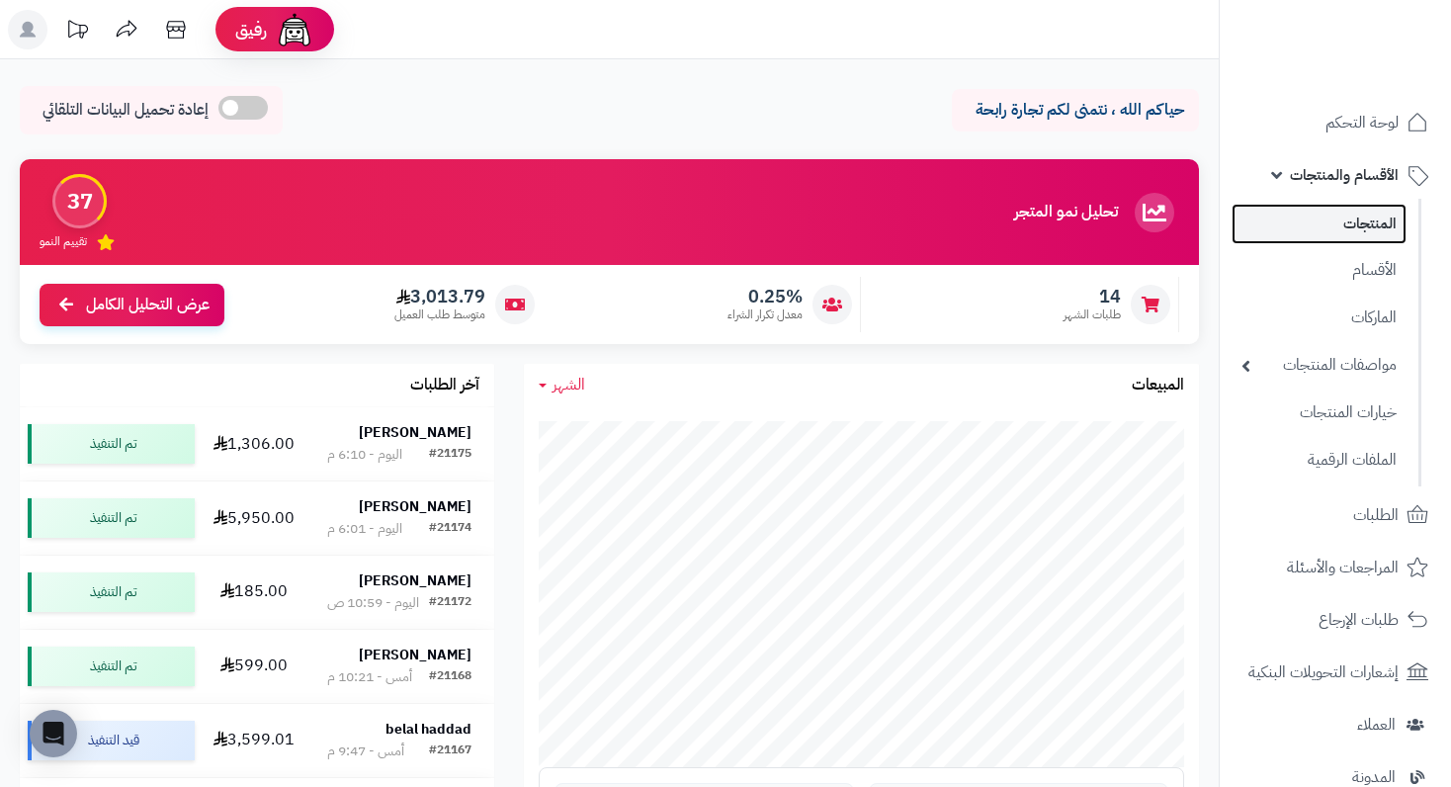
click at [1363, 228] on link "المنتجات" at bounding box center [1319, 224] width 175 height 41
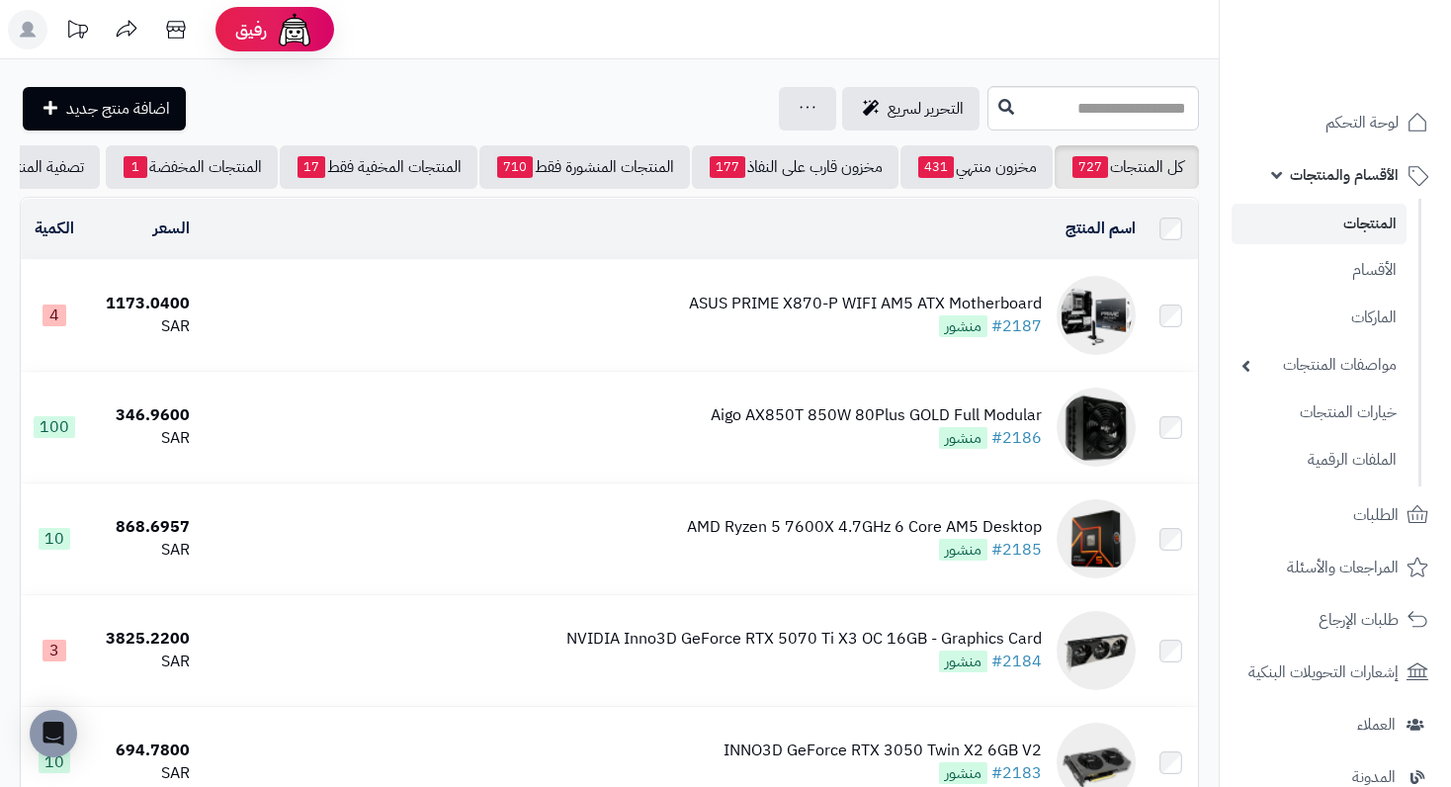
click at [941, 315] on div "ASUS PRIME X870-P WIFI AM5 ATX Motherboard" at bounding box center [865, 304] width 353 height 23
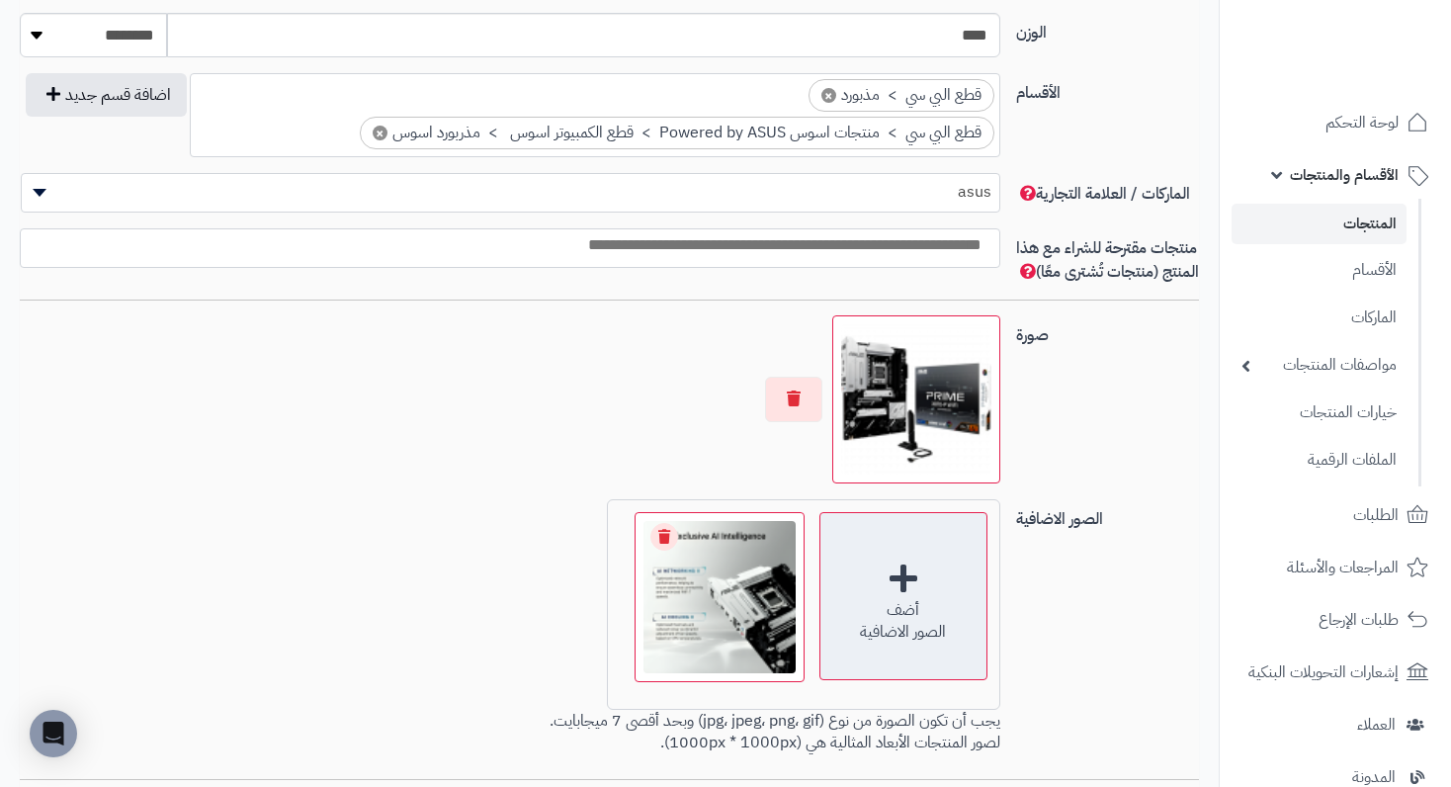
scroll to position [1186, 0]
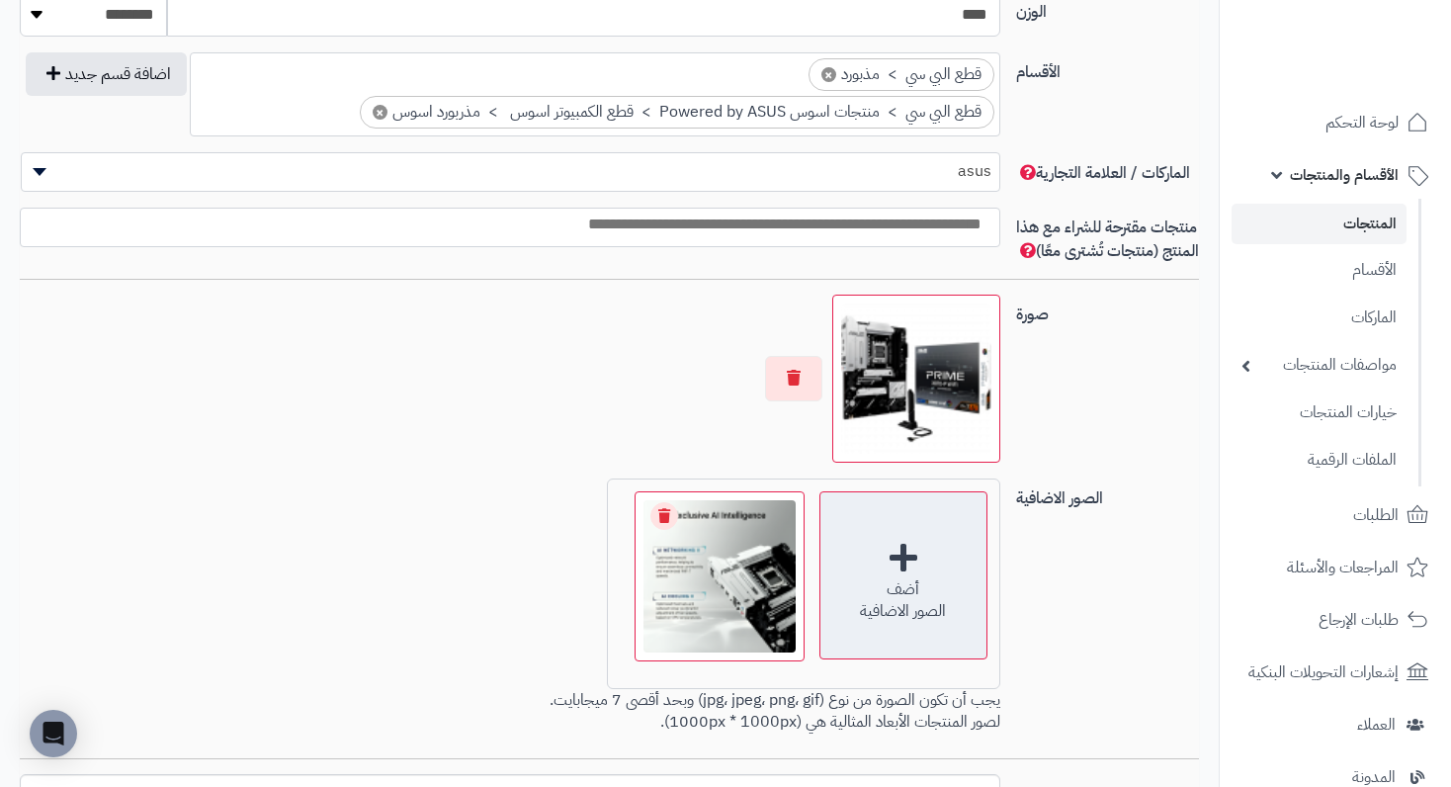
click at [908, 594] on div "أضف الصور الاضافية" at bounding box center [903, 575] width 168 height 168
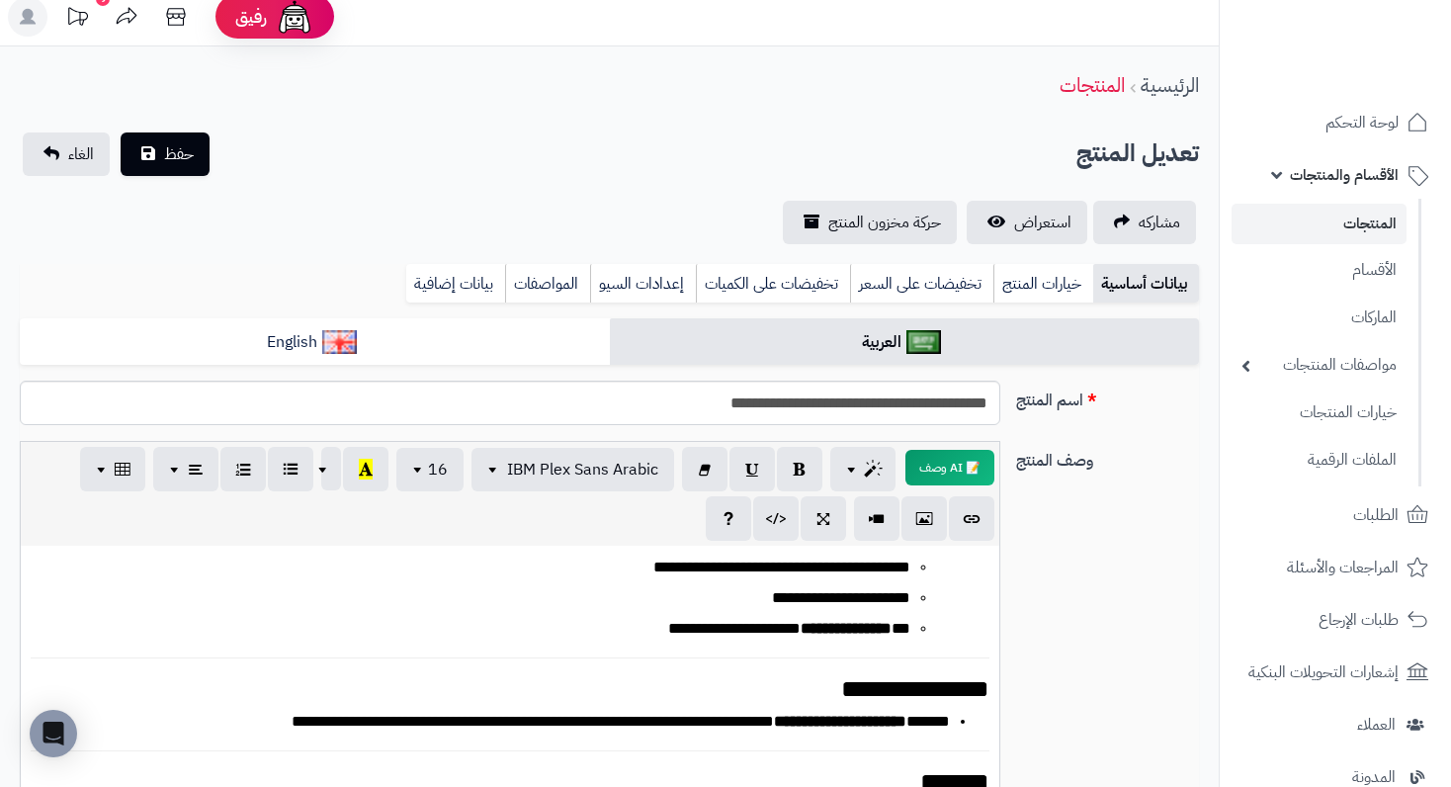
scroll to position [0, 0]
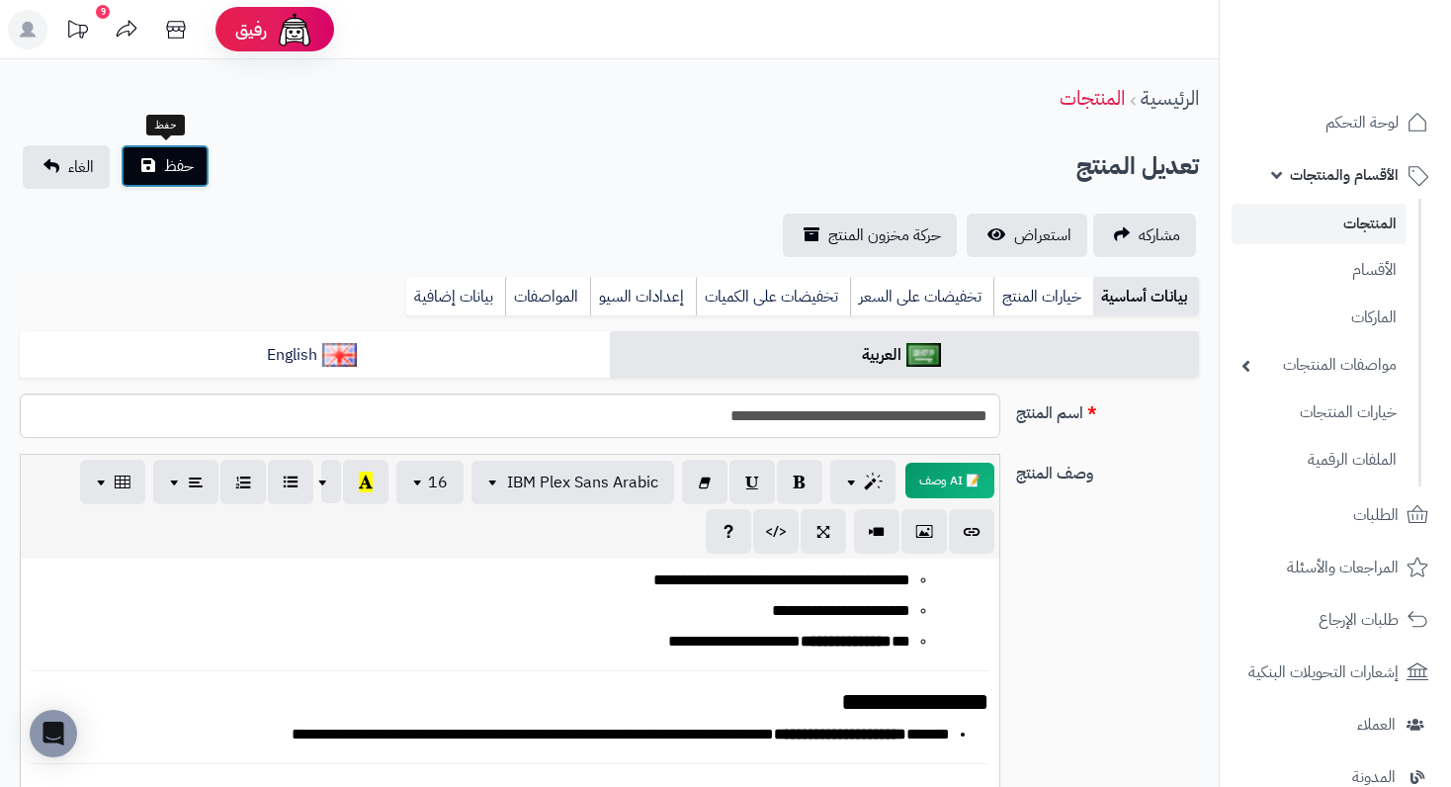
click at [192, 183] on button "حفظ" at bounding box center [165, 165] width 89 height 43
